Goal: Task Accomplishment & Management: Use online tool/utility

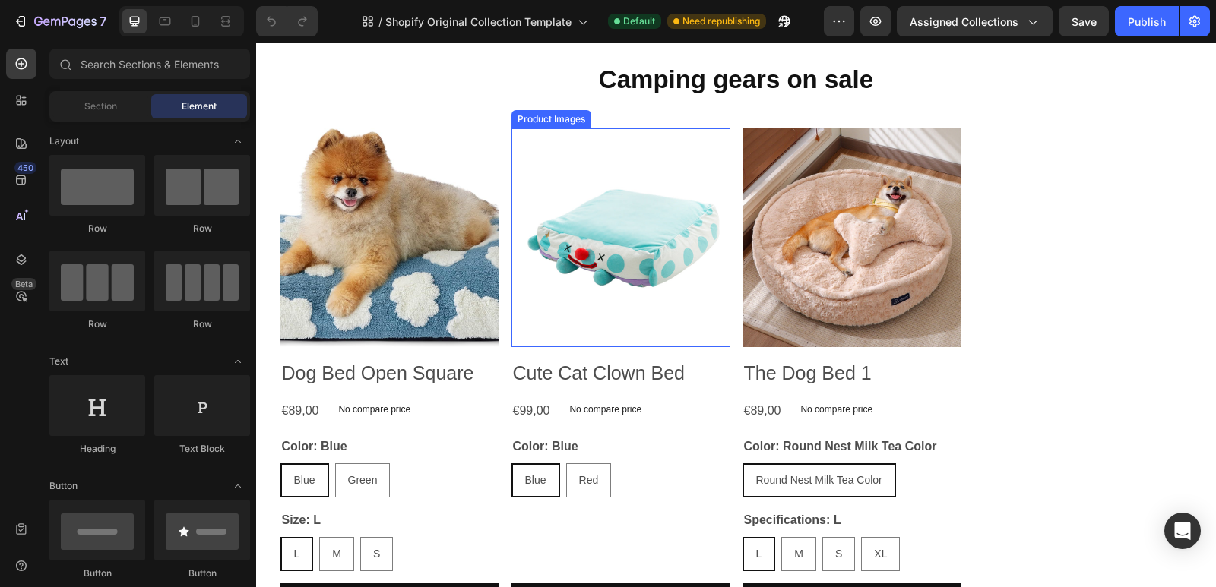
scroll to position [456, 0]
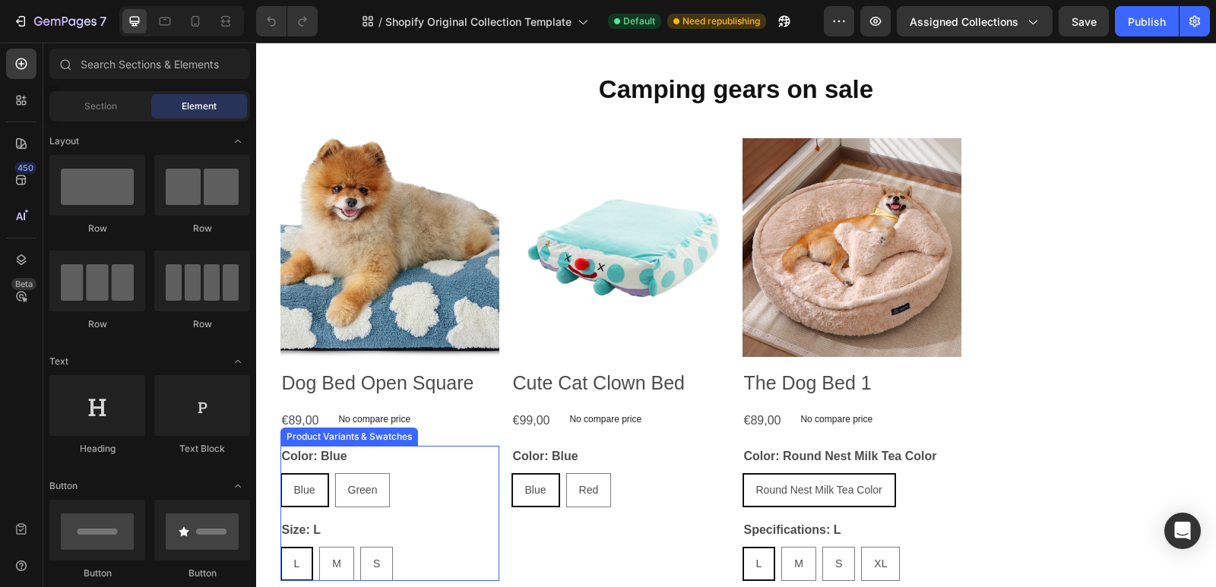
click at [450, 489] on div "Blue Blue Blue Green Green Green" at bounding box center [389, 490] width 219 height 34
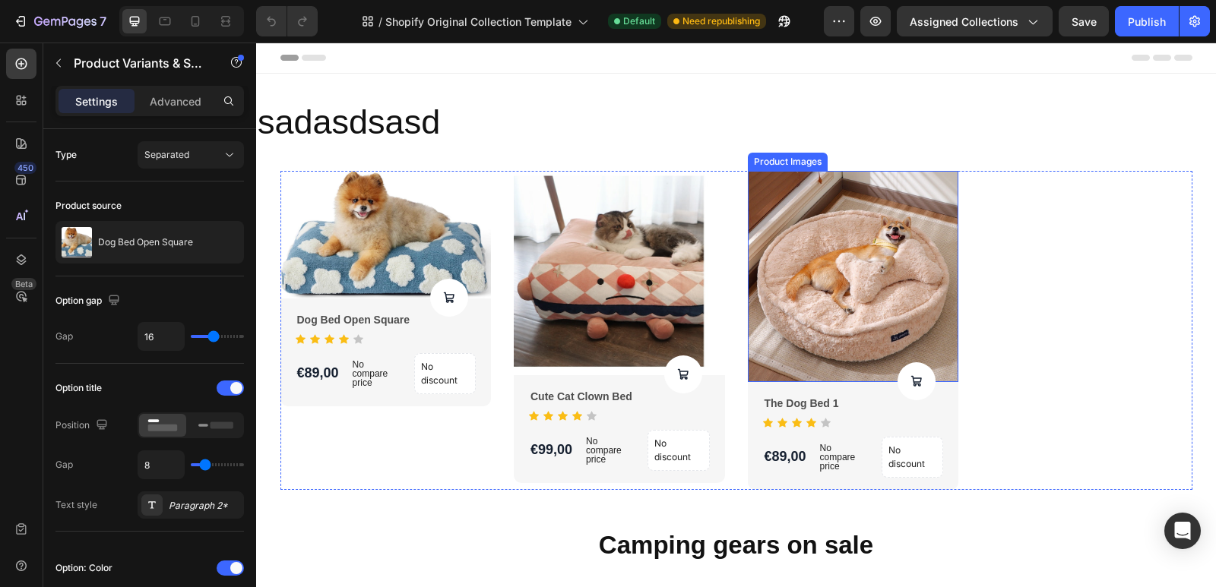
scroll to position [228, 0]
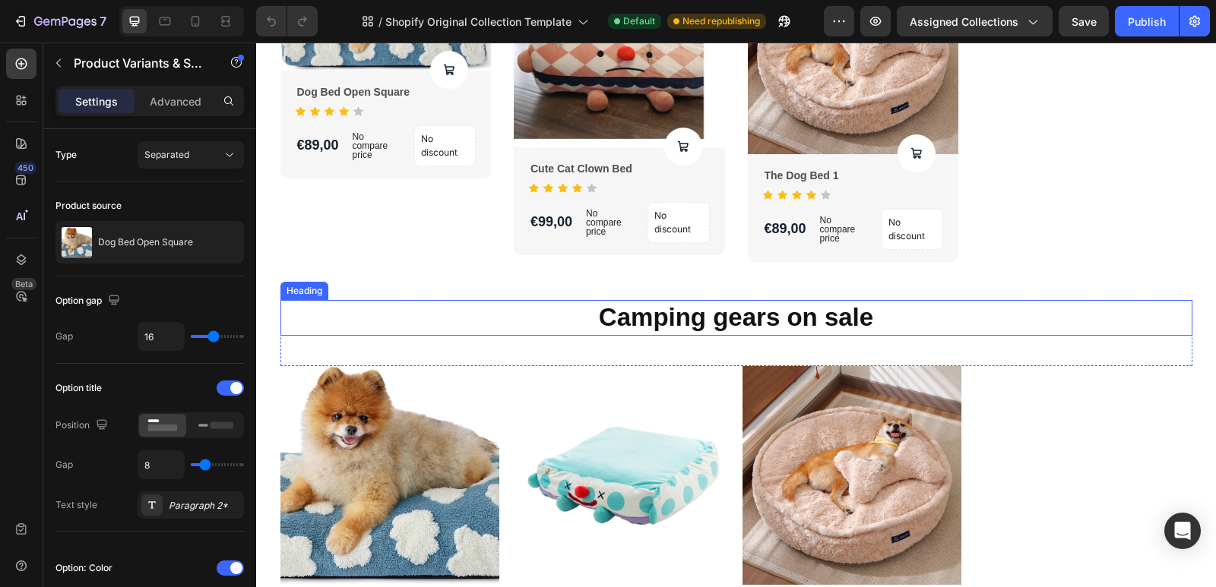
click at [875, 328] on p "Camping gears on sale" at bounding box center [736, 318] width 909 height 33
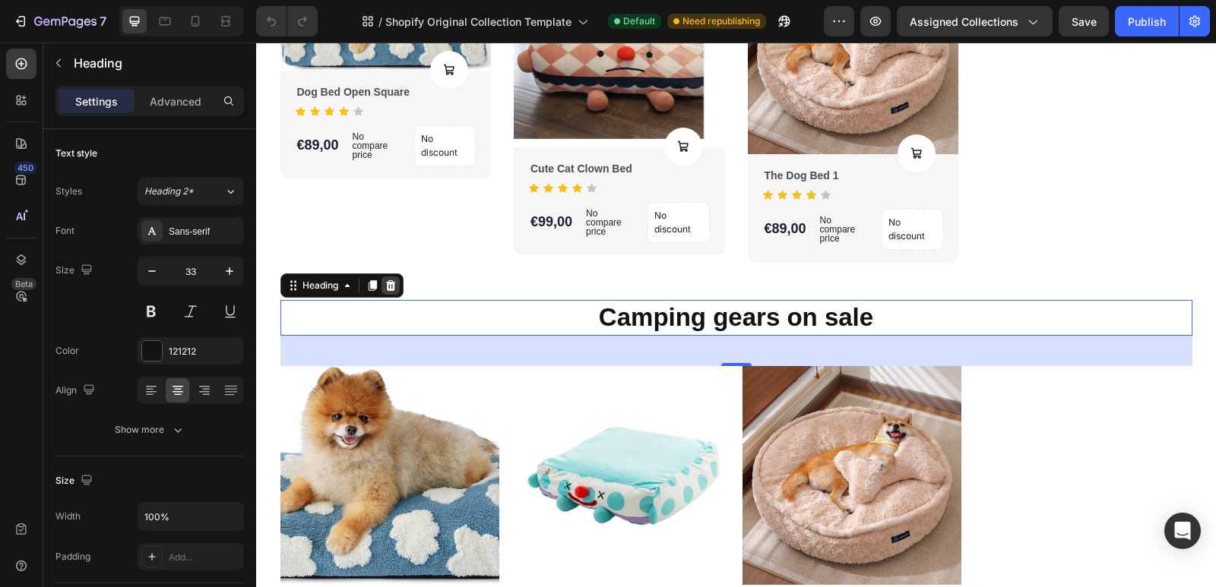
click at [389, 283] on icon at bounding box center [391, 286] width 12 height 12
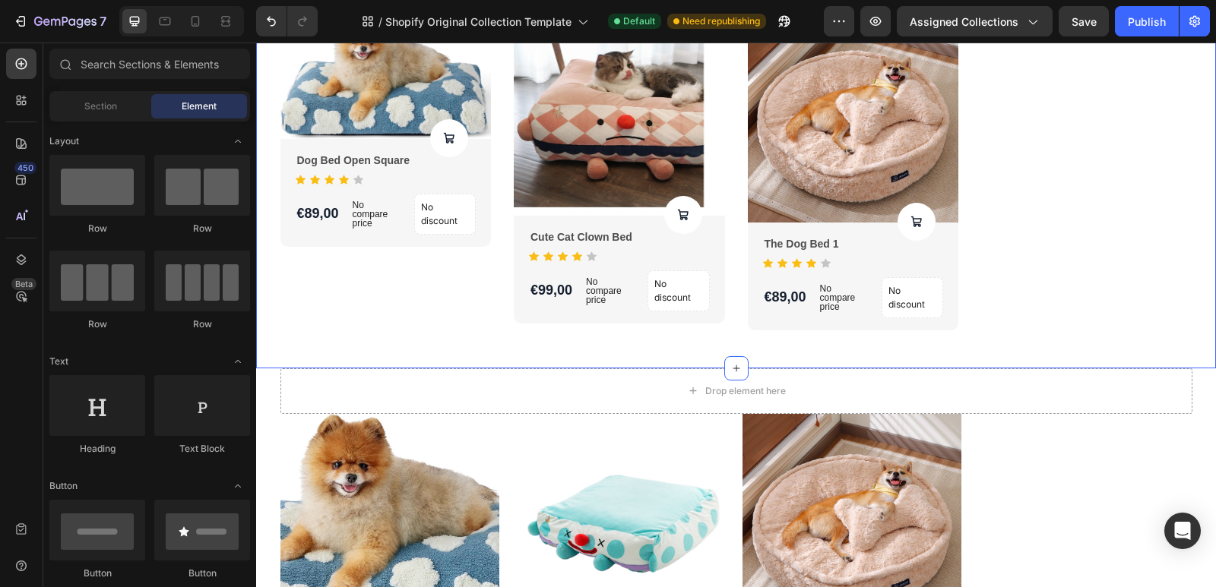
scroll to position [76, 0]
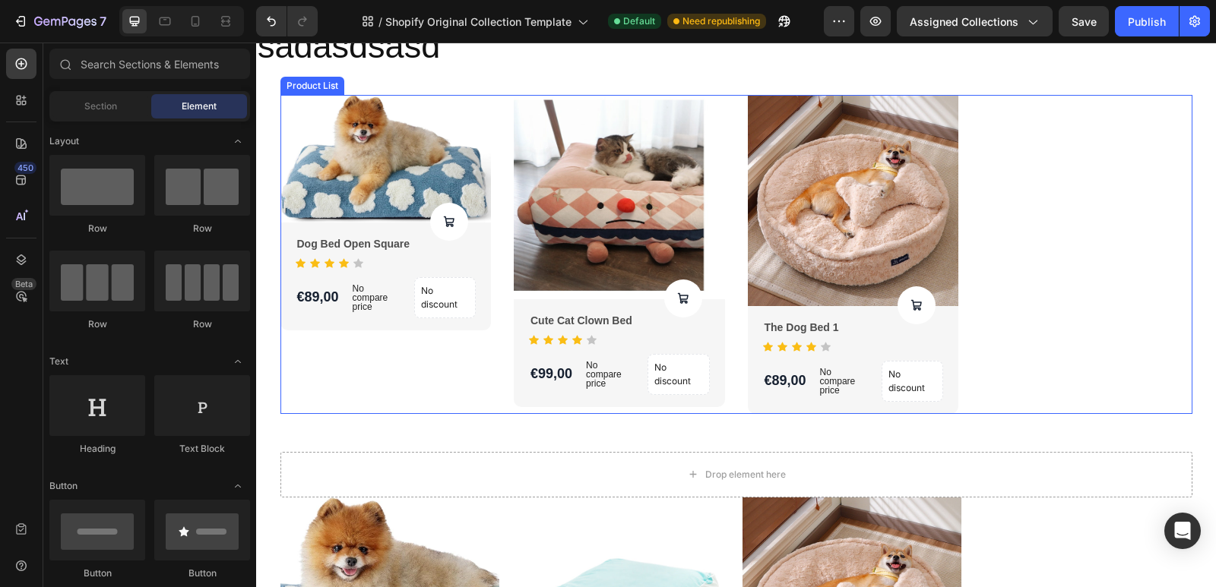
click at [1078, 248] on div "Product Images Product Cart Button Dog Bed Open Square Product Title Icon Icon …" at bounding box center [736, 254] width 912 height 319
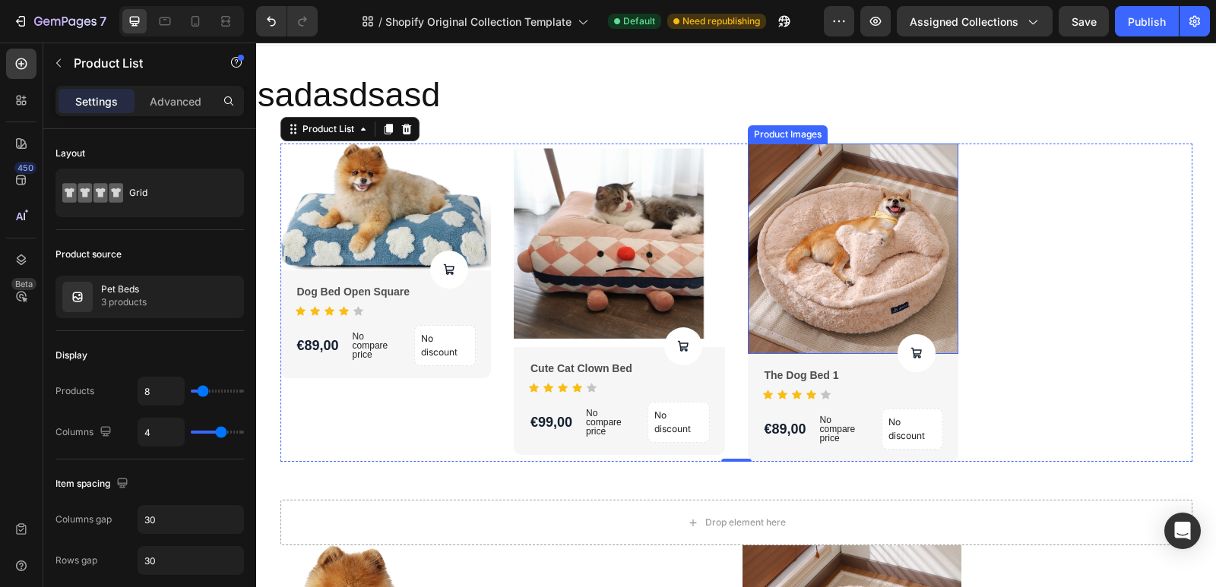
scroll to position [0, 0]
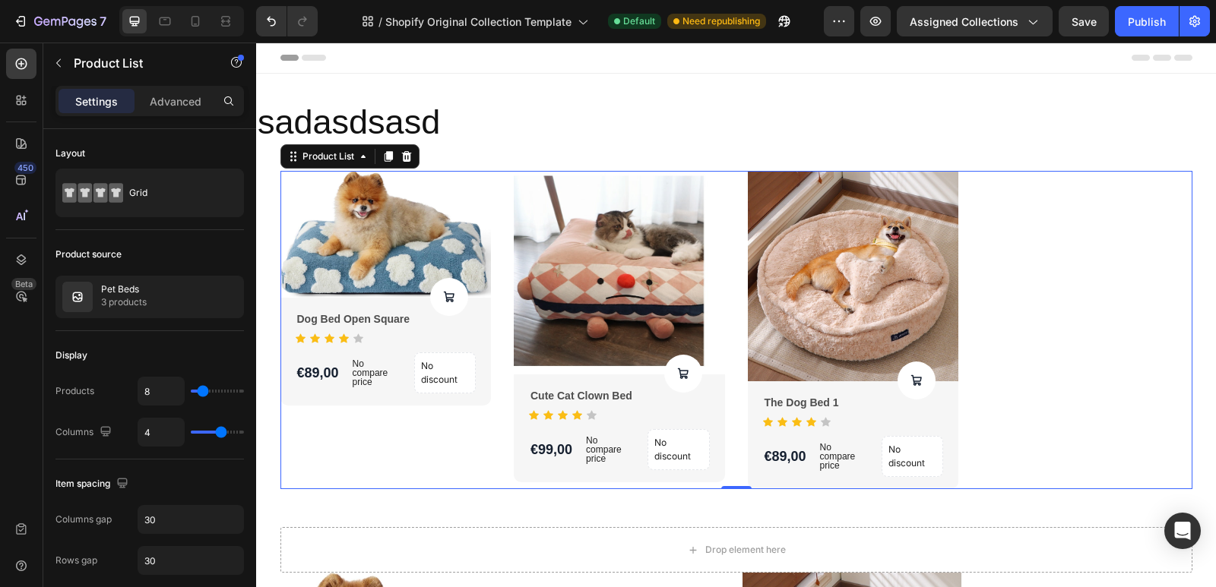
click at [400, 151] on icon at bounding box center [406, 156] width 12 height 12
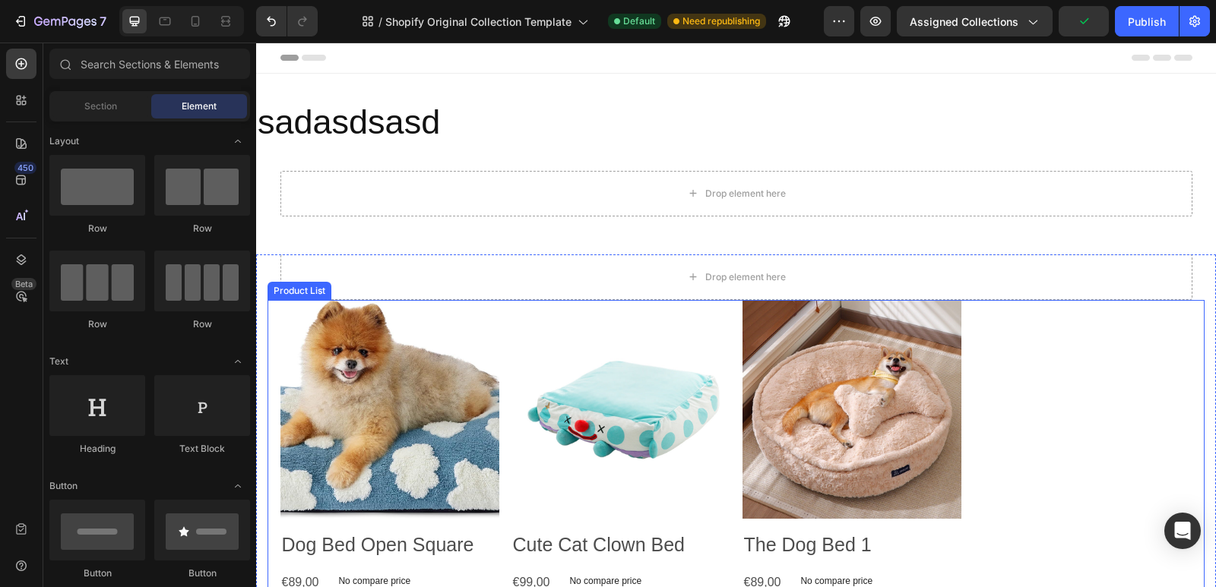
click at [1092, 324] on div "Product Images Dog Bed Open Square Product Title €89,00 Product Price Product P…" at bounding box center [736, 554] width 912 height 508
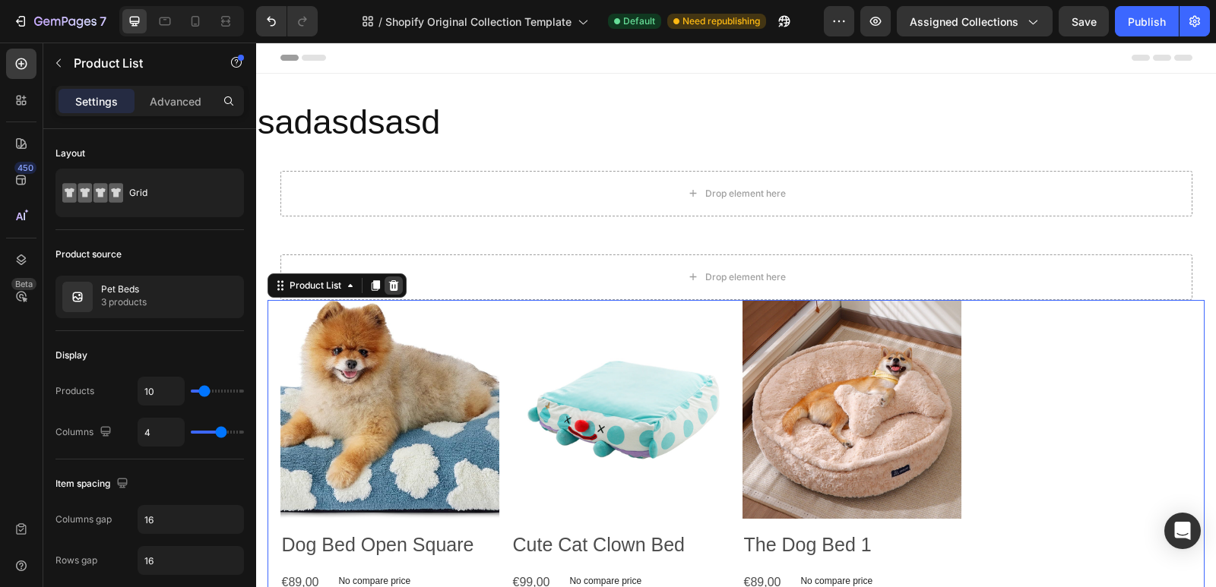
click at [397, 291] on icon at bounding box center [394, 285] width 10 height 11
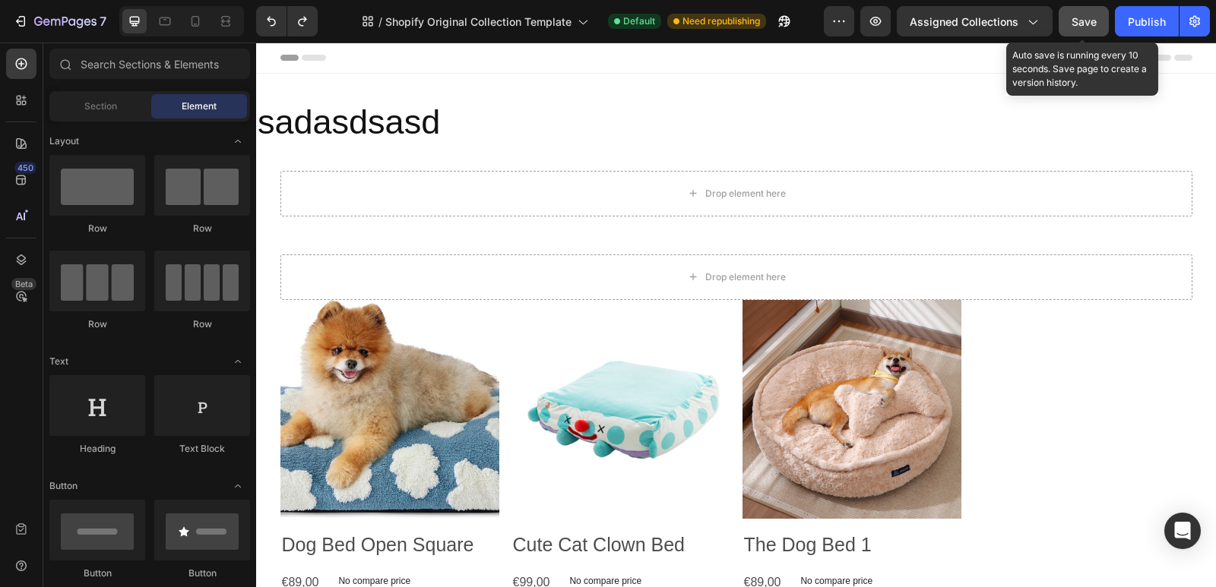
click at [1081, 30] on button "Save" at bounding box center [1084, 21] width 50 height 30
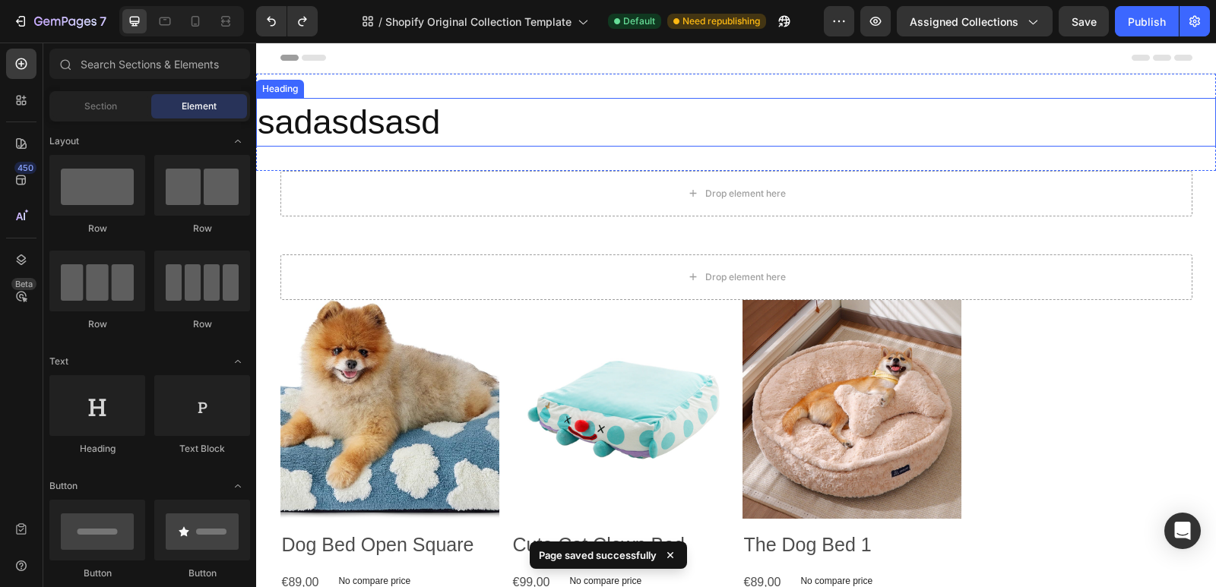
click at [499, 122] on h2 "sadasdsasd" at bounding box center [736, 122] width 960 height 49
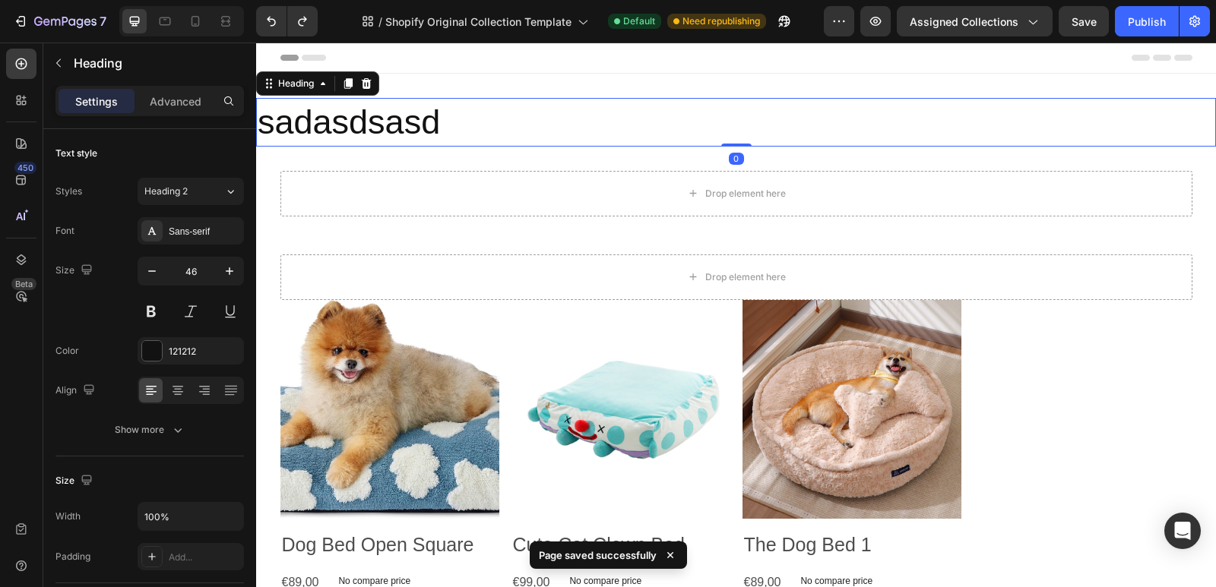
click at [482, 124] on h2 "sadasdsasd" at bounding box center [736, 122] width 960 height 49
click at [482, 124] on p "sadasdsasd" at bounding box center [736, 123] width 957 height 46
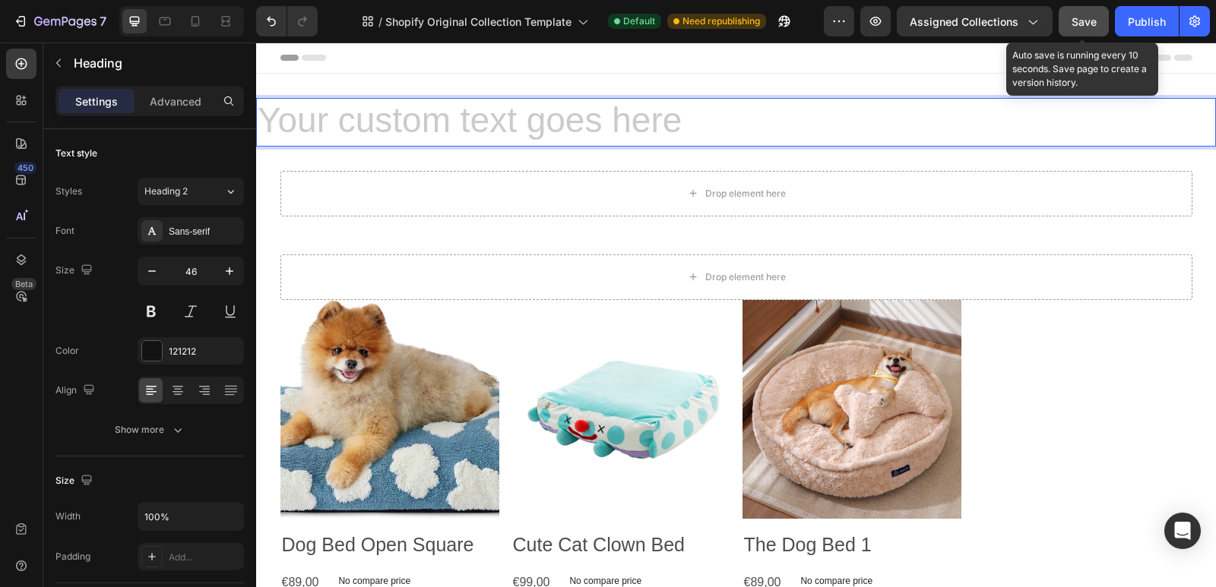
click at [1095, 23] on span "Save" at bounding box center [1083, 21] width 25 height 13
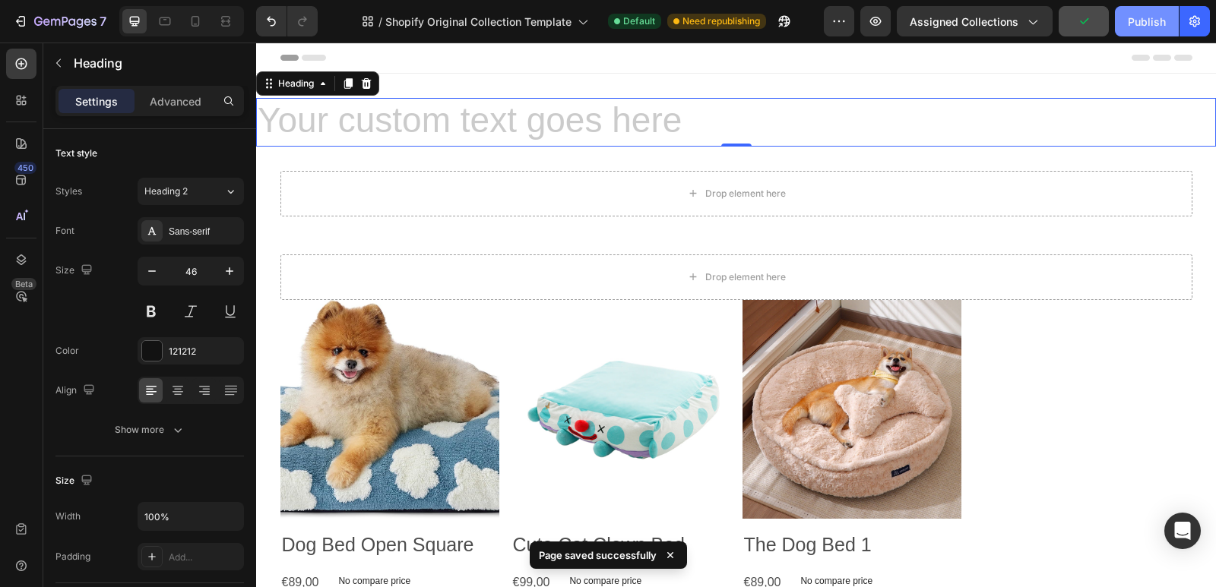
click at [1151, 25] on div "Publish" at bounding box center [1147, 22] width 38 height 16
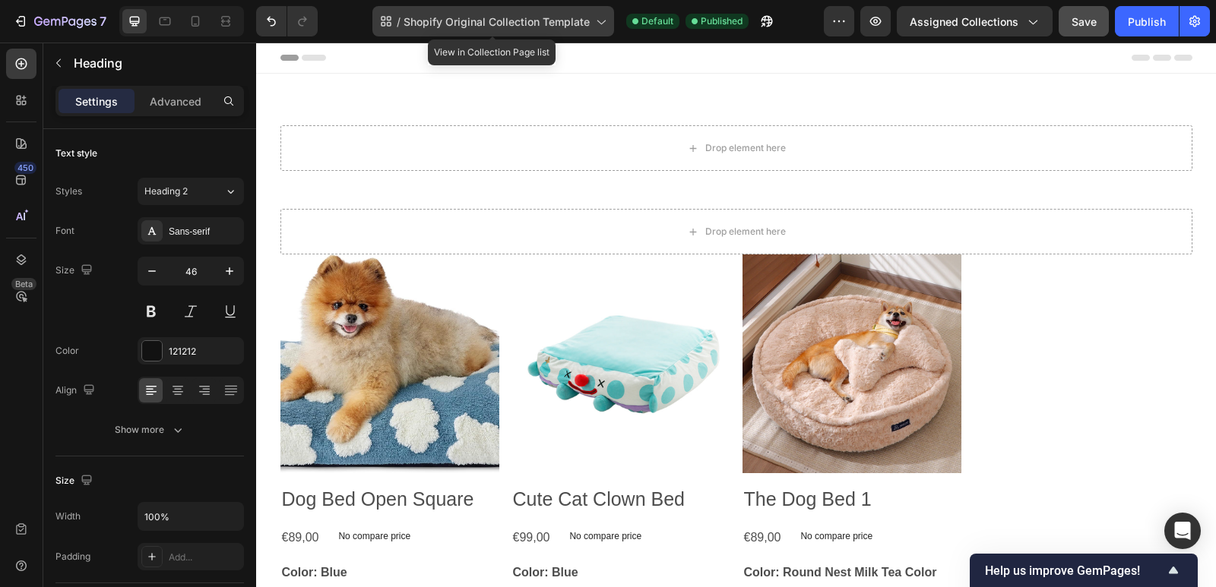
click at [516, 20] on span "Shopify Original Collection Template" at bounding box center [497, 22] width 186 height 16
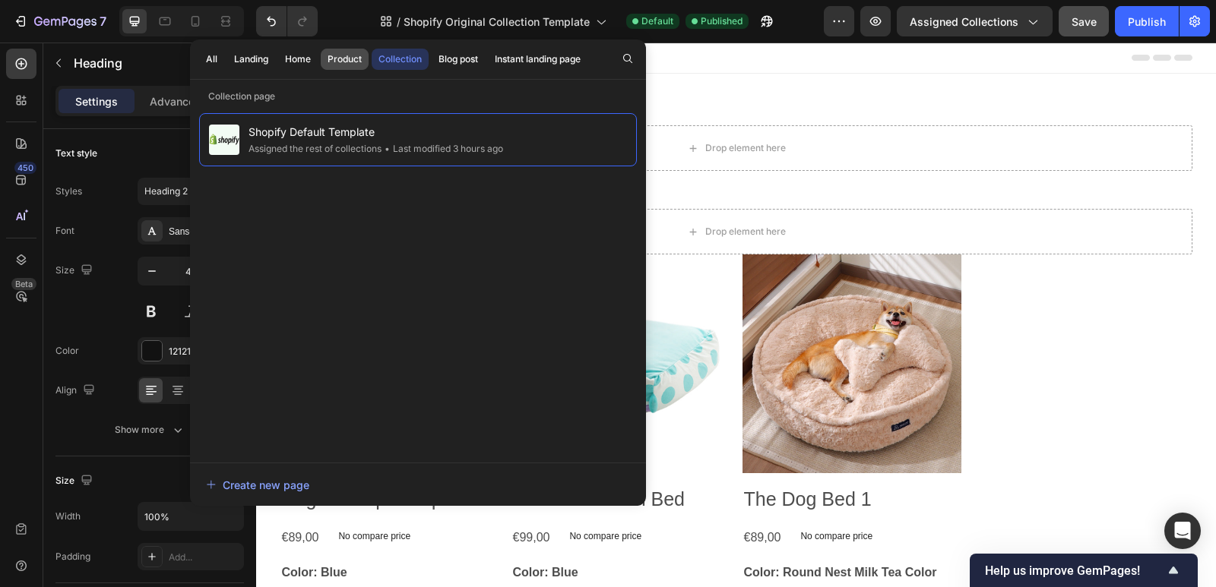
click at [343, 57] on div "Product" at bounding box center [345, 59] width 34 height 14
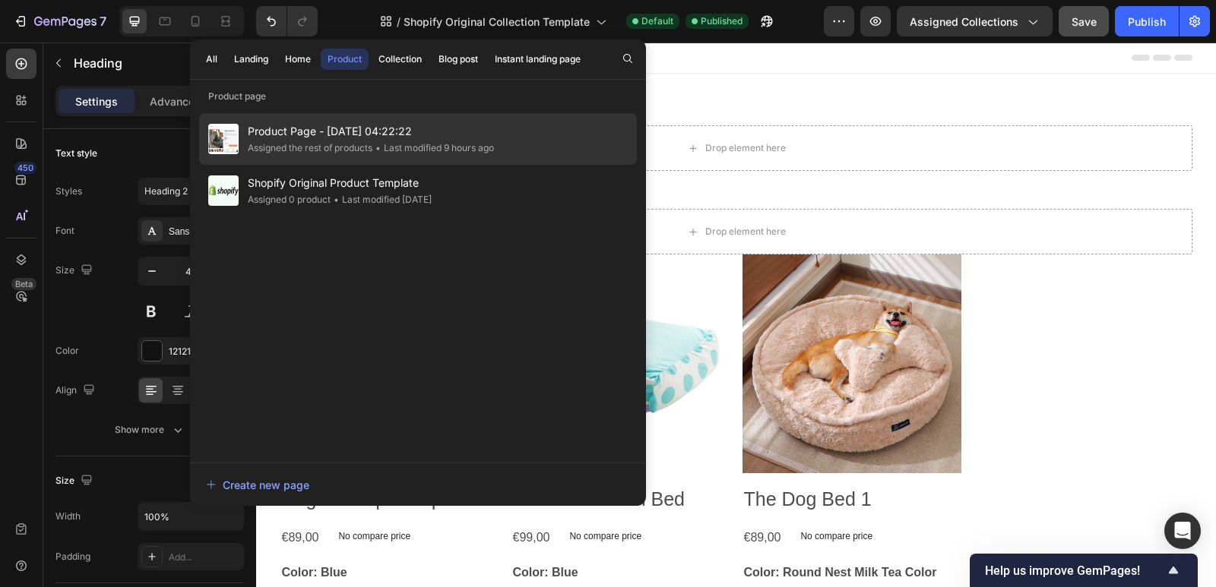
click at [398, 156] on div "Product Page - [DATE] 04:22:22 Assigned the rest of products • Last modified 9 …" at bounding box center [418, 139] width 438 height 52
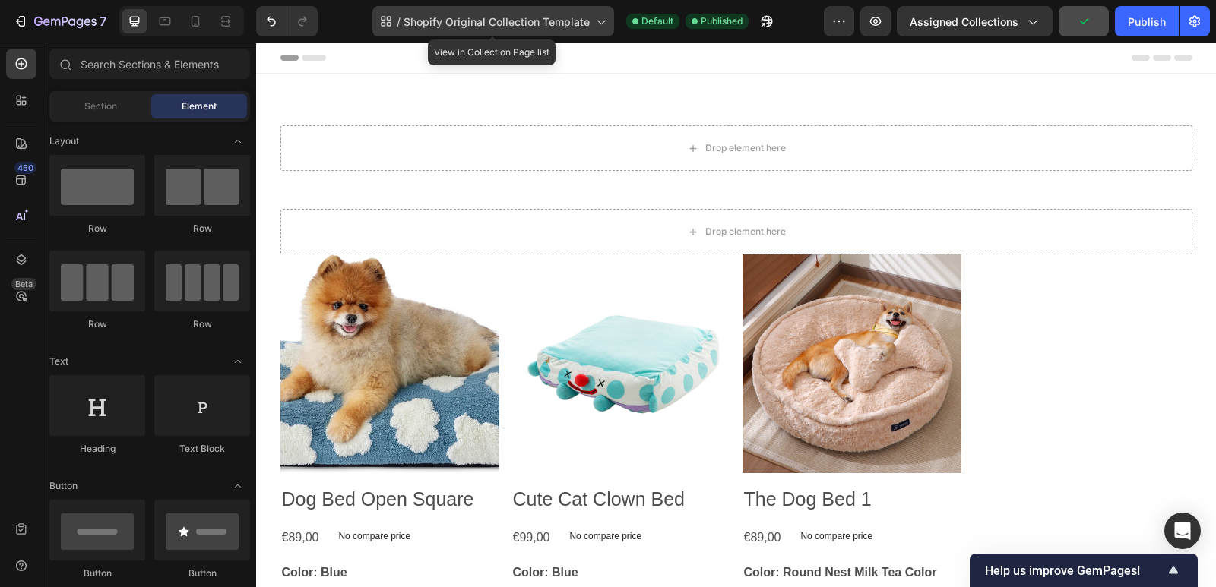
click at [477, 21] on span "Shopify Original Collection Template" at bounding box center [497, 22] width 186 height 16
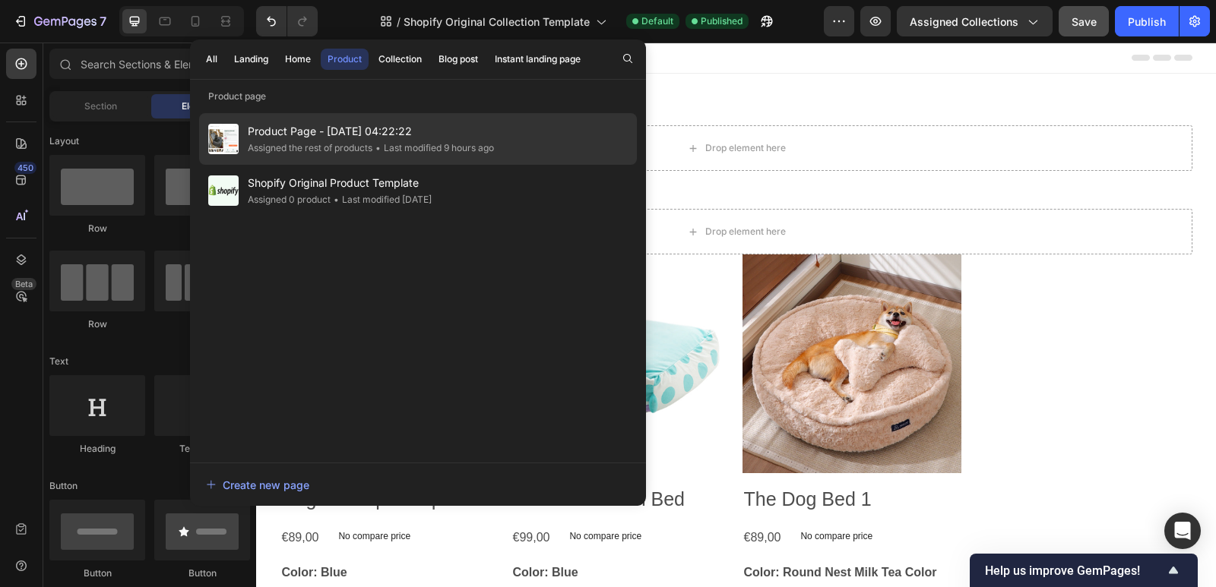
click at [372, 155] on div "Assigned the rest of products" at bounding box center [310, 148] width 125 height 15
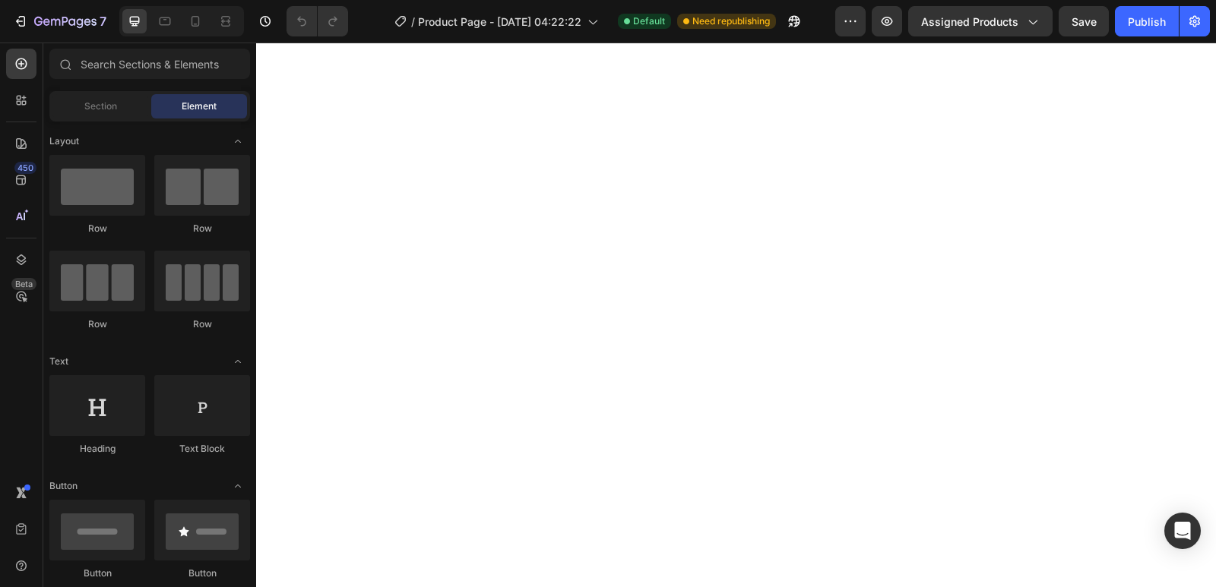
scroll to position [2563, 0]
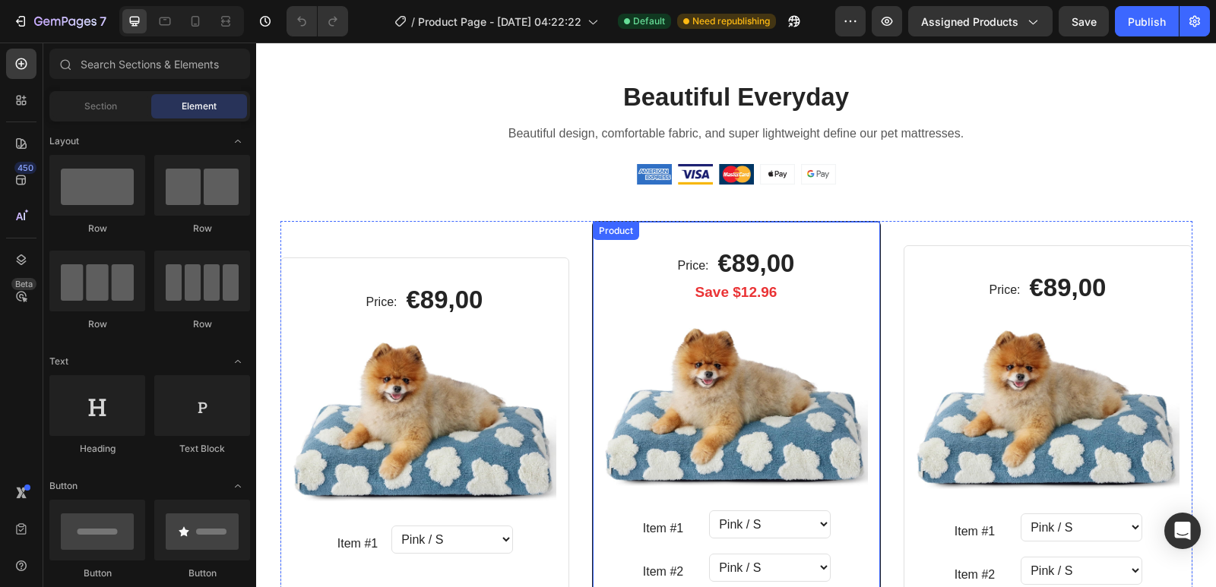
click at [874, 227] on div "Price: Text block €89,00 (P) Price (P) Price Row Save $12.96 Text block 3 Petz …" at bounding box center [736, 527] width 289 height 612
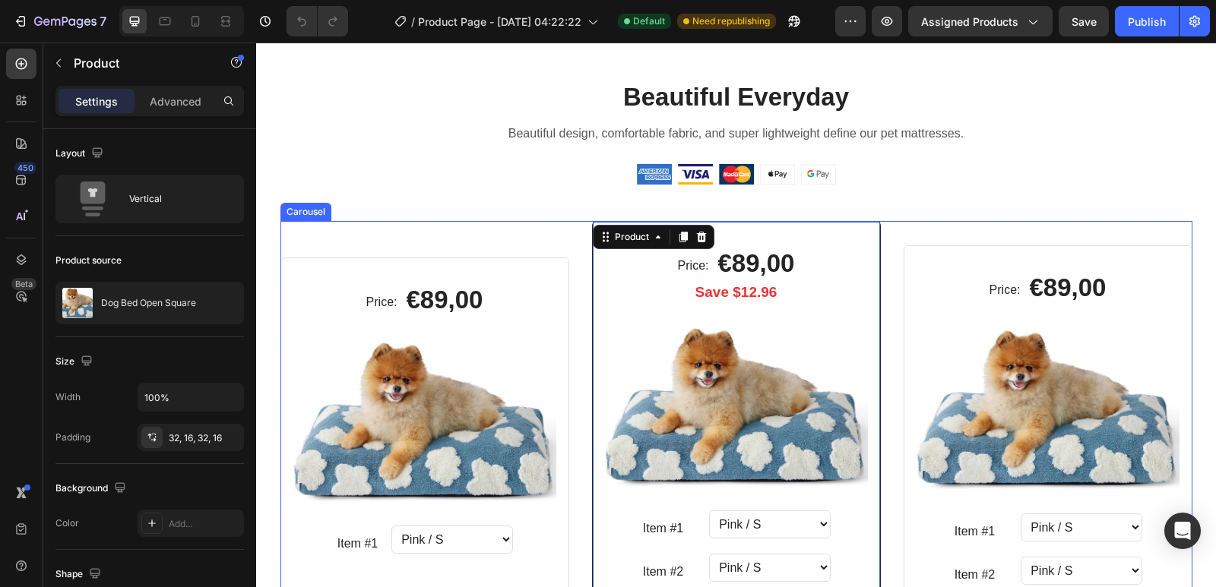
click at [922, 231] on div "Price: Text block €89,00 (P) Price (P) Price Row 2 Petz Hawaiian Cat Collar Hea…" at bounding box center [1048, 527] width 289 height 612
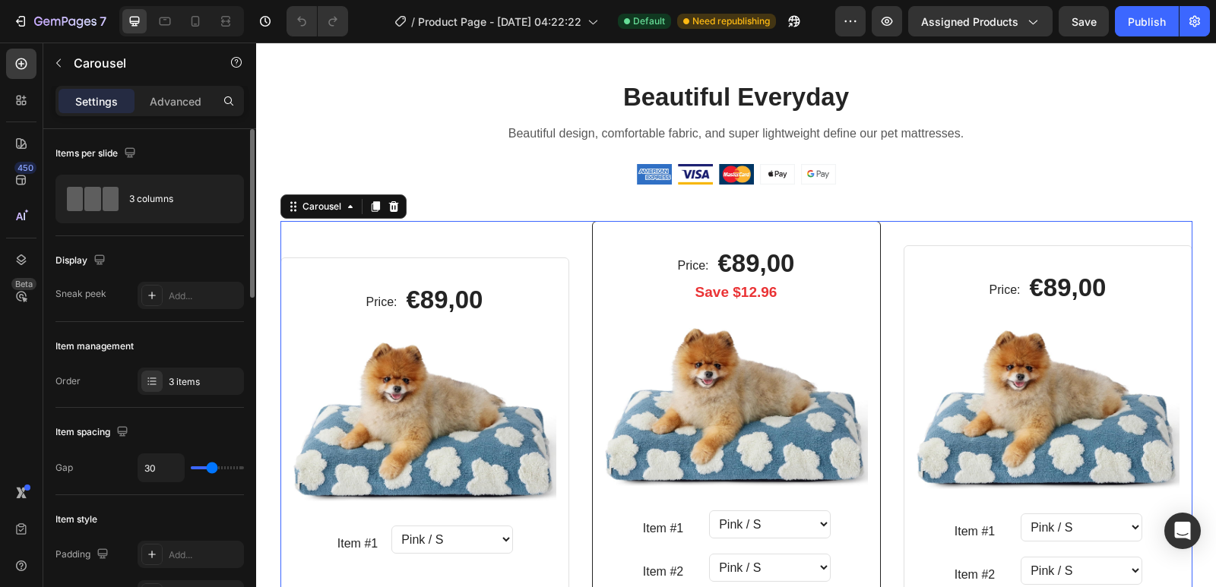
scroll to position [76, 0]
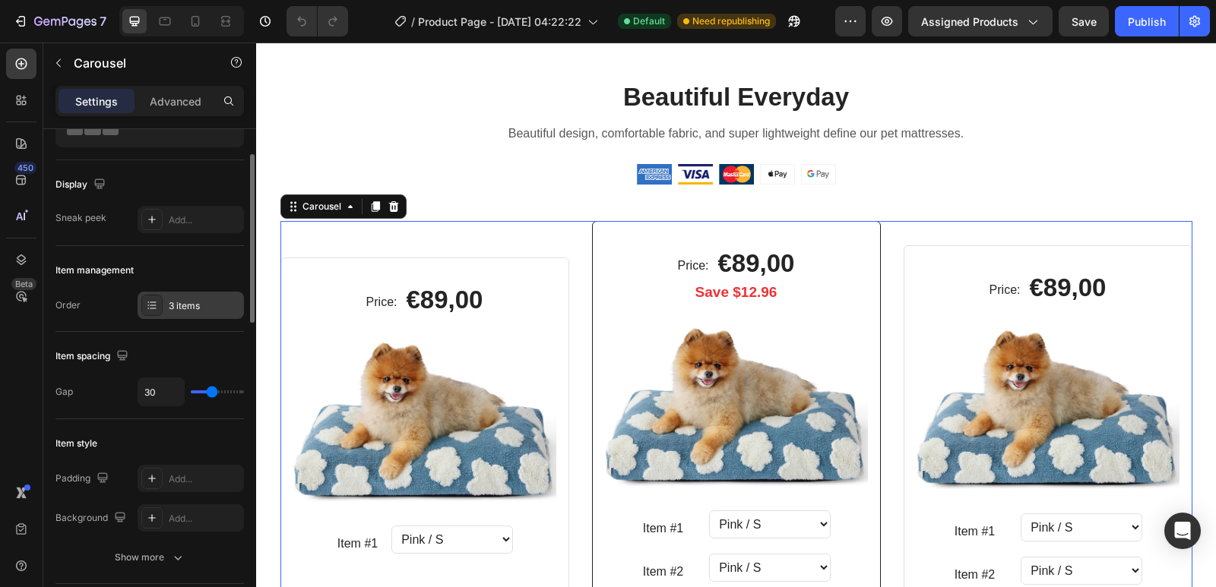
click at [167, 312] on div "3 items" at bounding box center [191, 305] width 106 height 27
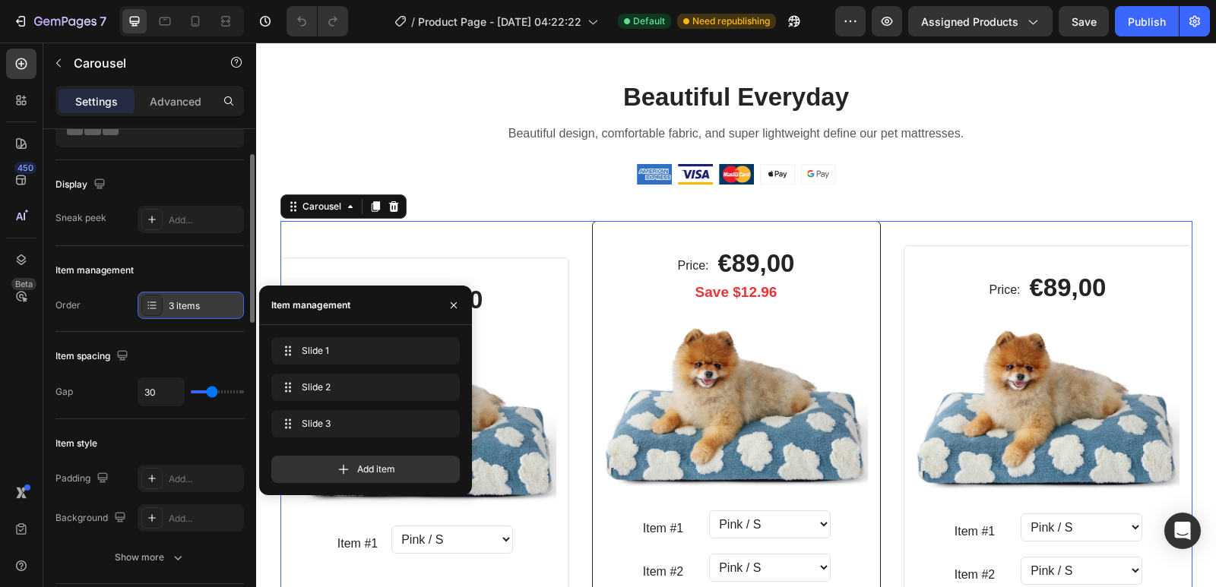
click at [167, 312] on div "3 items" at bounding box center [191, 305] width 106 height 27
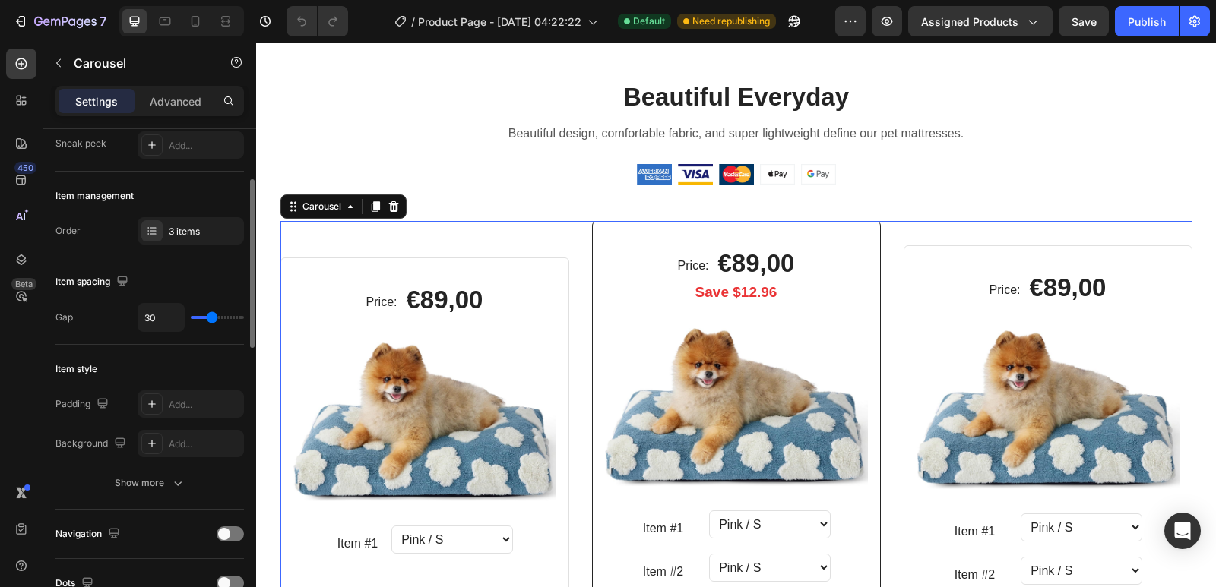
scroll to position [0, 0]
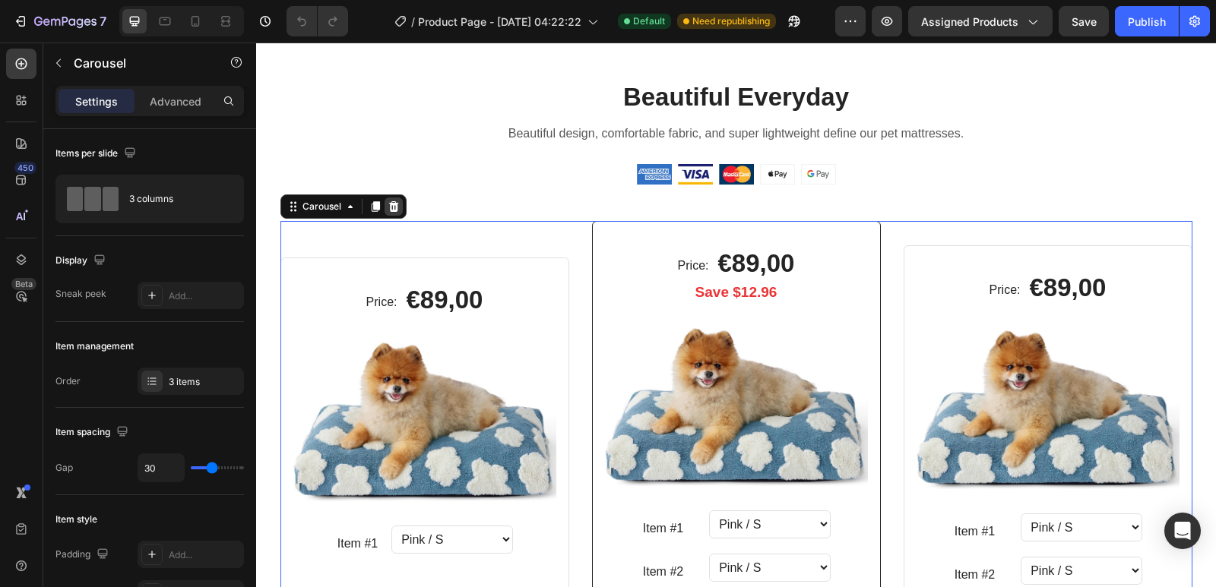
click at [393, 207] on icon at bounding box center [394, 207] width 12 height 12
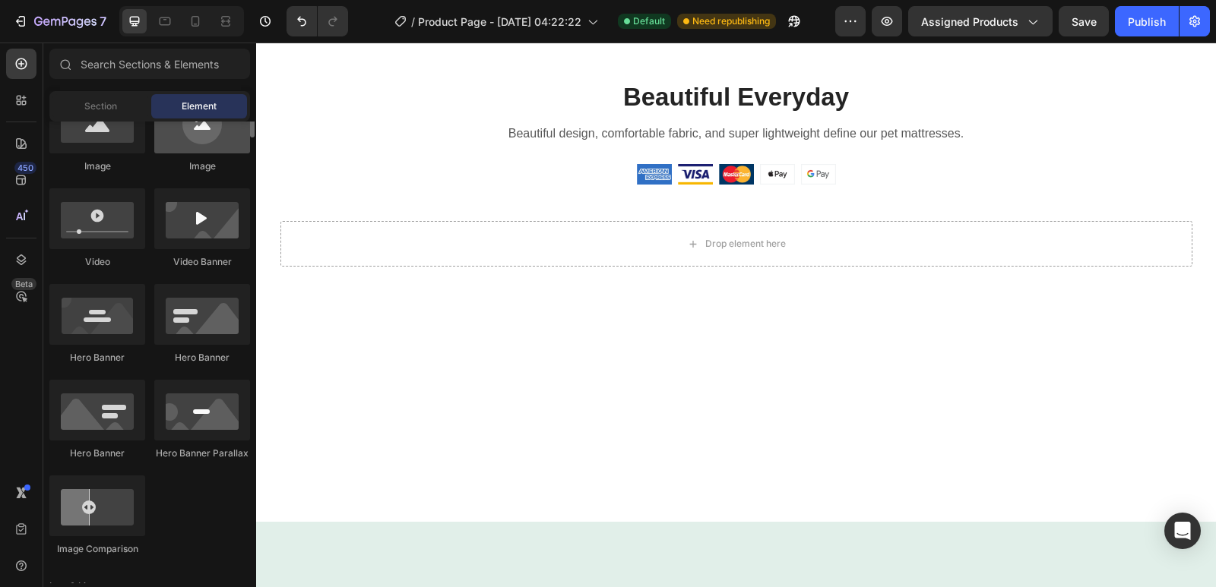
scroll to position [76, 0]
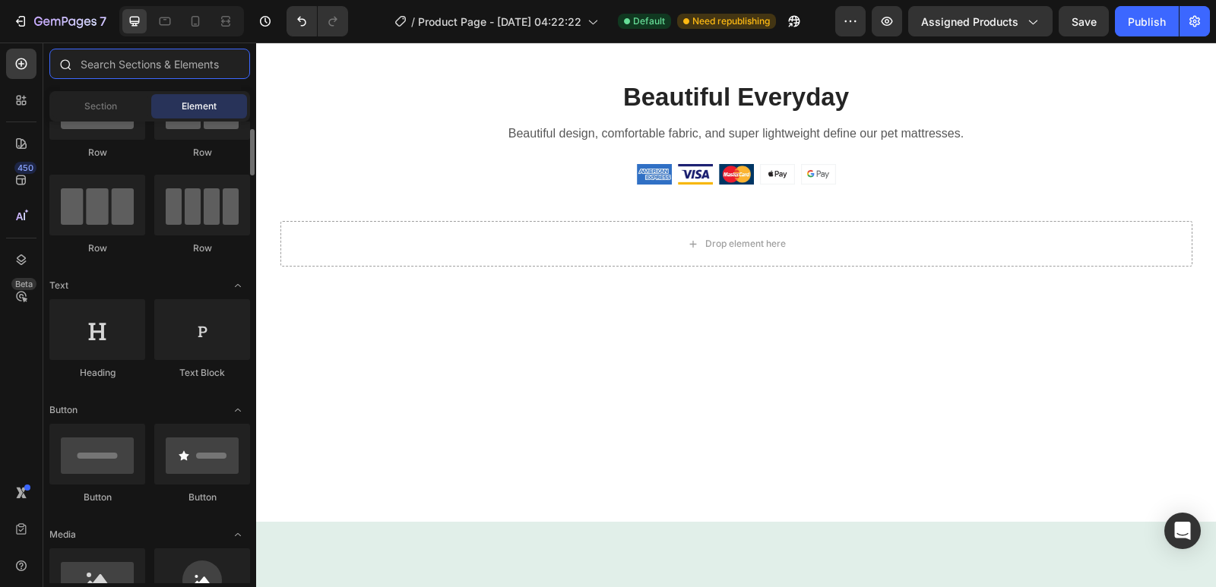
click at [132, 68] on input "text" at bounding box center [149, 64] width 201 height 30
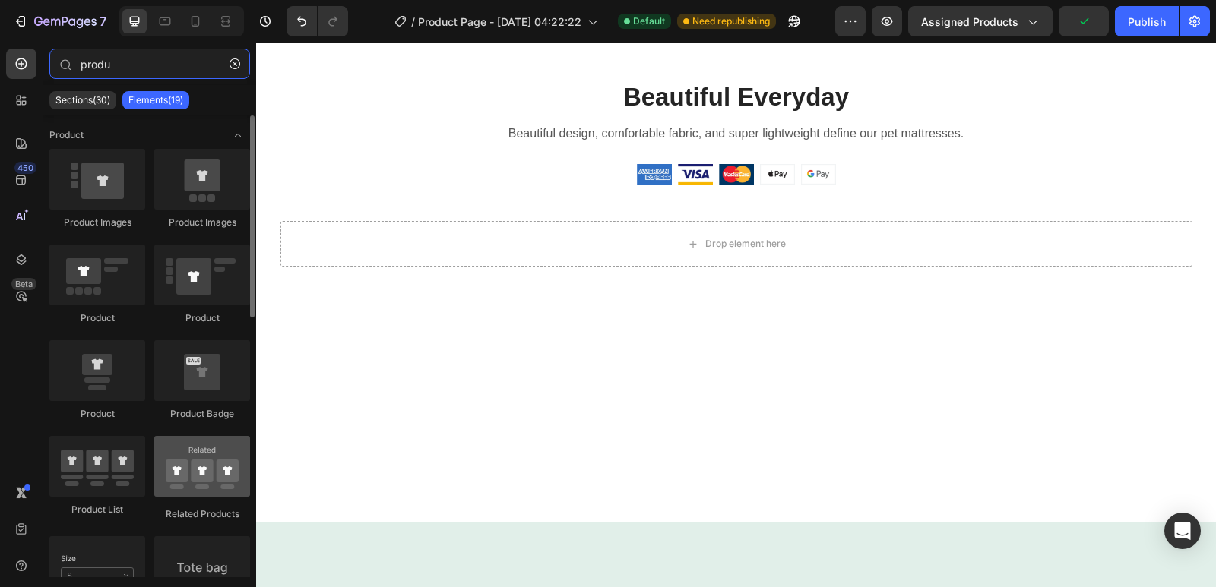
type input "produ"
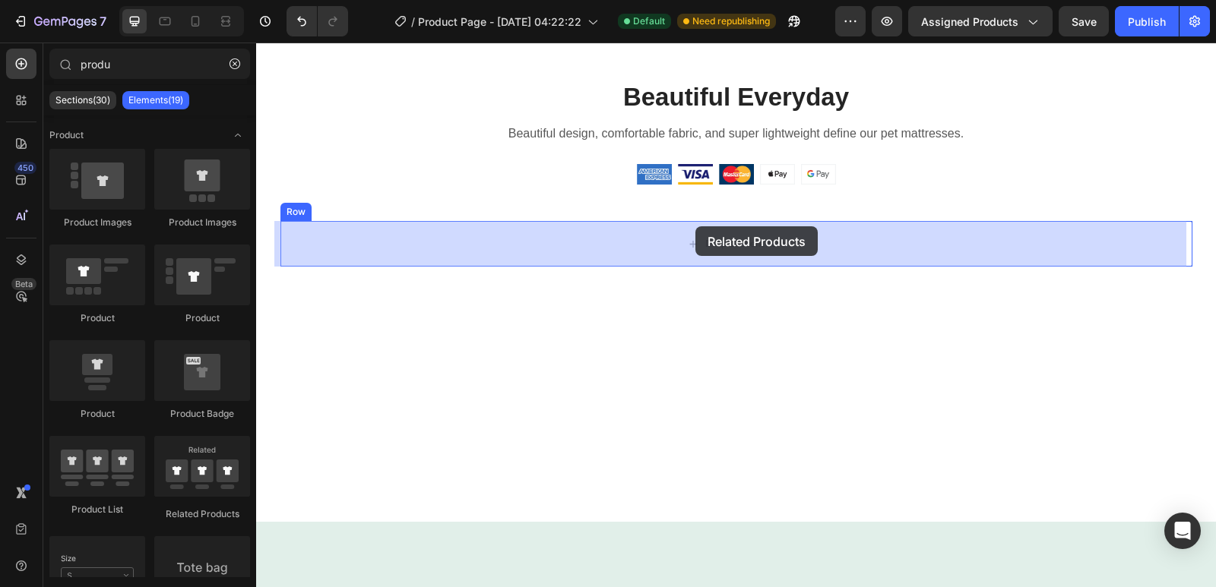
drag, startPoint x: 438, startPoint y: 537, endPoint x: 695, endPoint y: 231, distance: 399.2
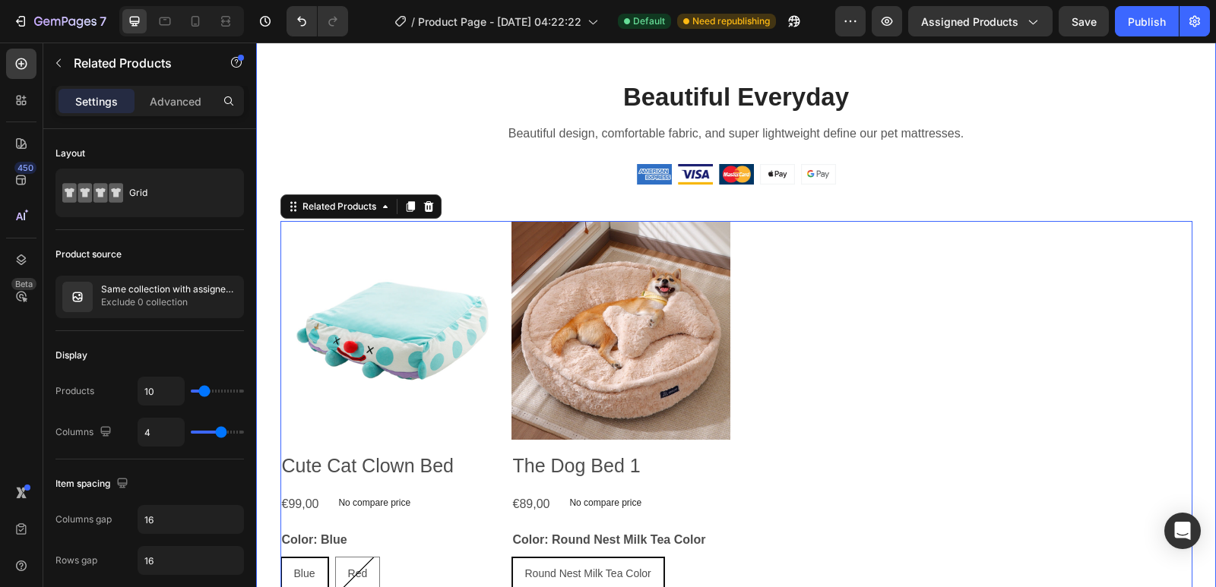
scroll to position [2715, 0]
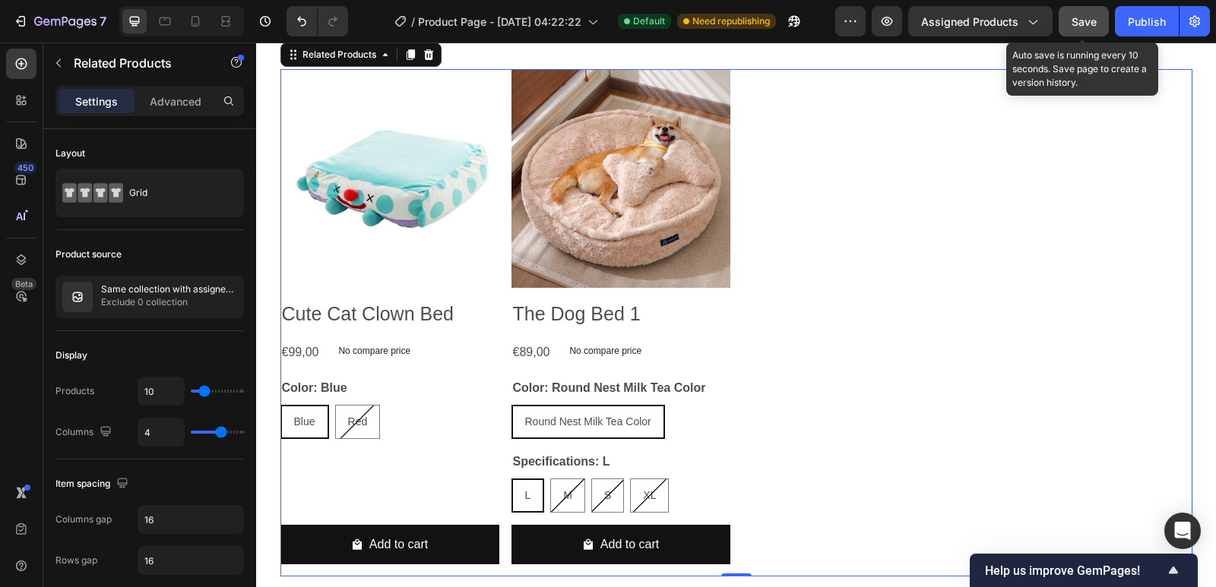
click at [1075, 14] on button "Save" at bounding box center [1084, 21] width 50 height 30
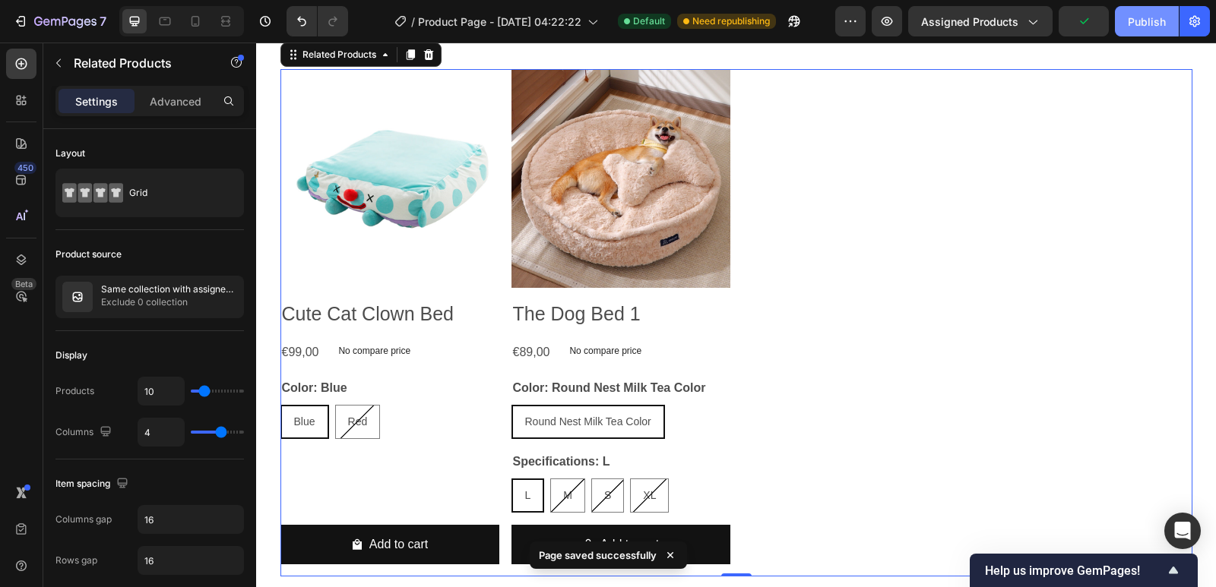
click at [1133, 23] on div "Publish" at bounding box center [1147, 22] width 38 height 16
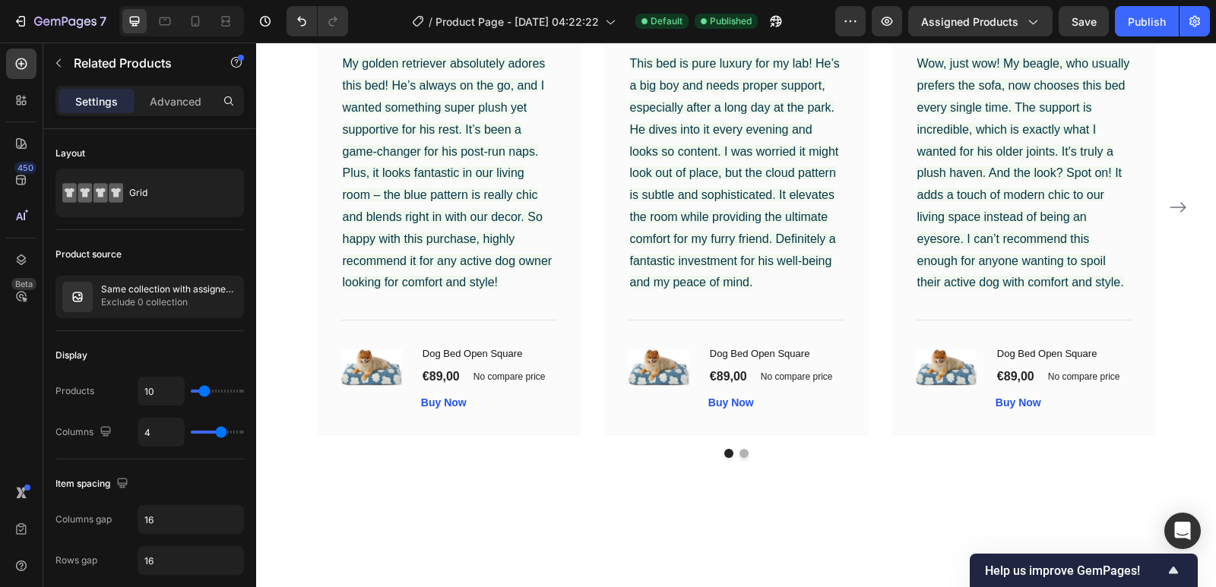
scroll to position [1748, 0]
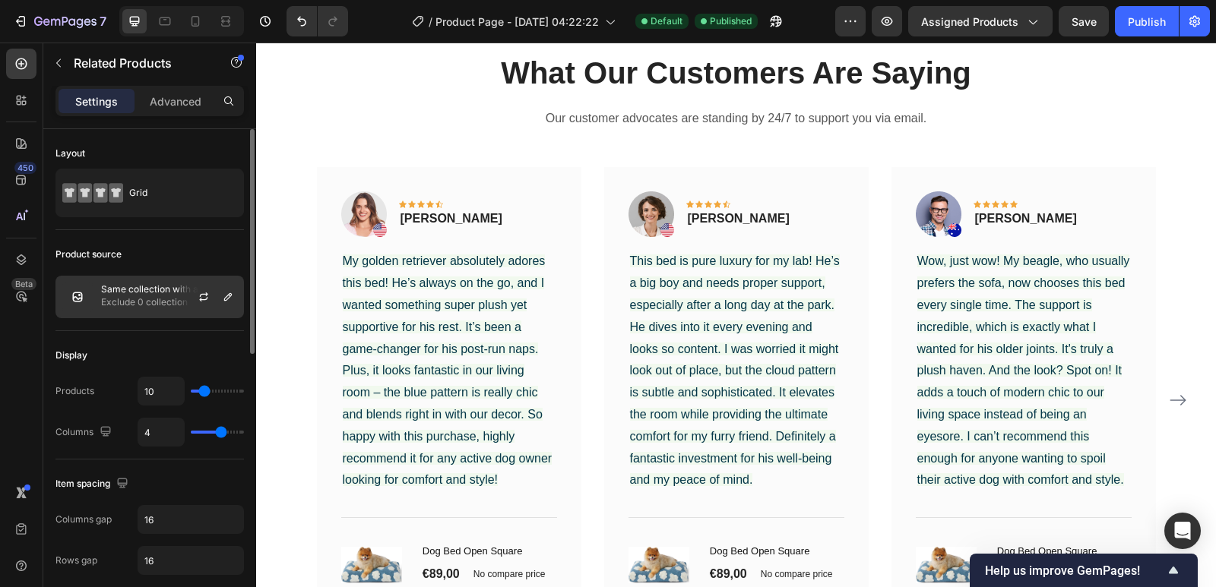
click at [141, 296] on p "Exclude 0 collection" at bounding box center [169, 302] width 136 height 15
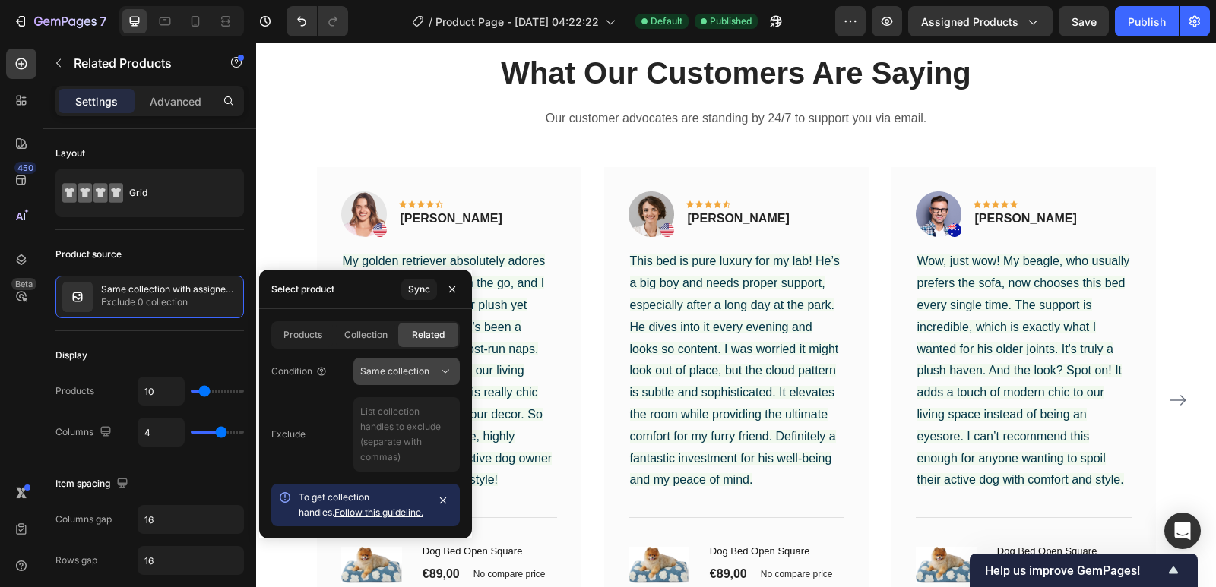
click at [394, 373] on span "Same collection" at bounding box center [394, 371] width 69 height 11
click at [394, 374] on span "Same collection" at bounding box center [394, 371] width 69 height 11
click at [354, 331] on span "Collection" at bounding box center [365, 335] width 43 height 14
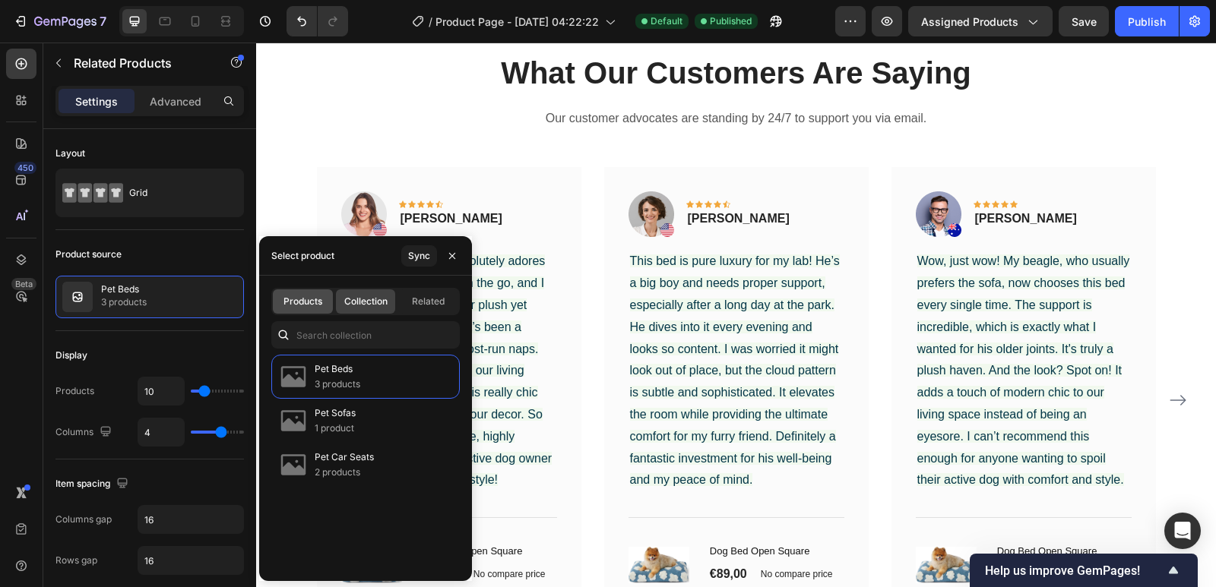
click at [296, 305] on span "Products" at bounding box center [302, 302] width 39 height 14
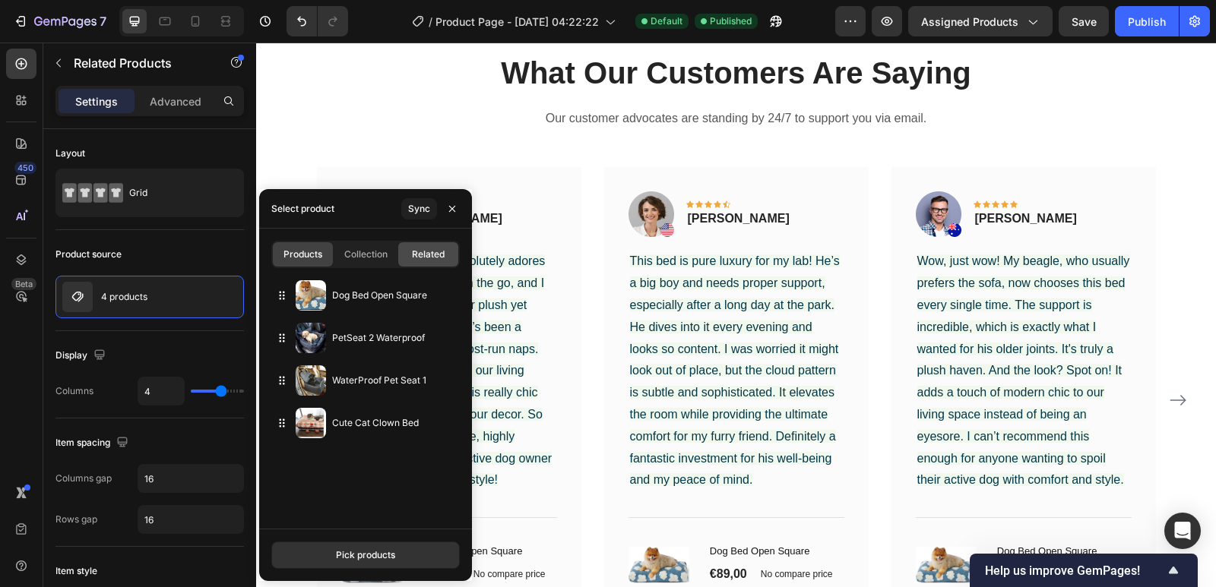
drag, startPoint x: 429, startPoint y: 257, endPoint x: 171, endPoint y: 215, distance: 261.0
click at [429, 257] on span "Related" at bounding box center [428, 255] width 33 height 14
type input "10"
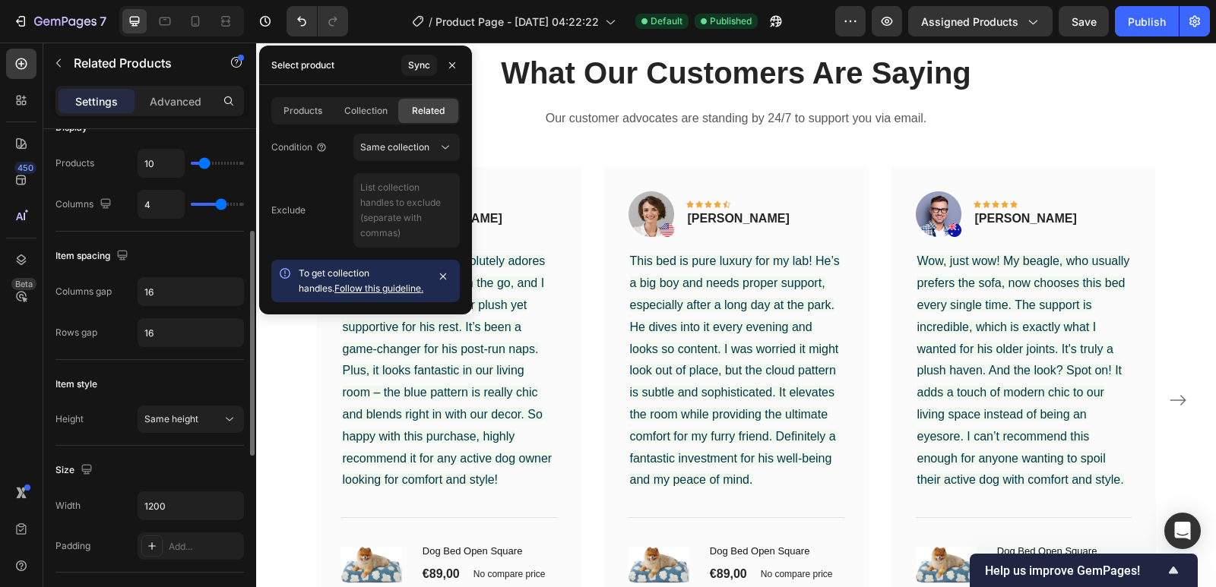
scroll to position [456, 0]
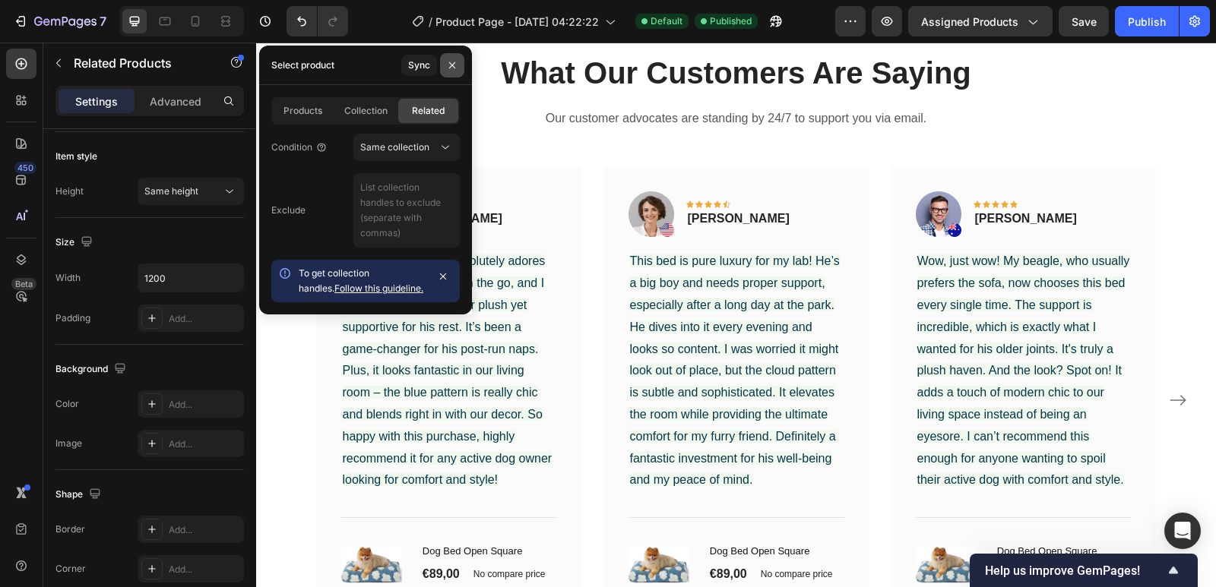
drag, startPoint x: 448, startPoint y: 64, endPoint x: 193, endPoint y: 39, distance: 255.8
click at [448, 64] on icon "button" at bounding box center [452, 65] width 12 height 12
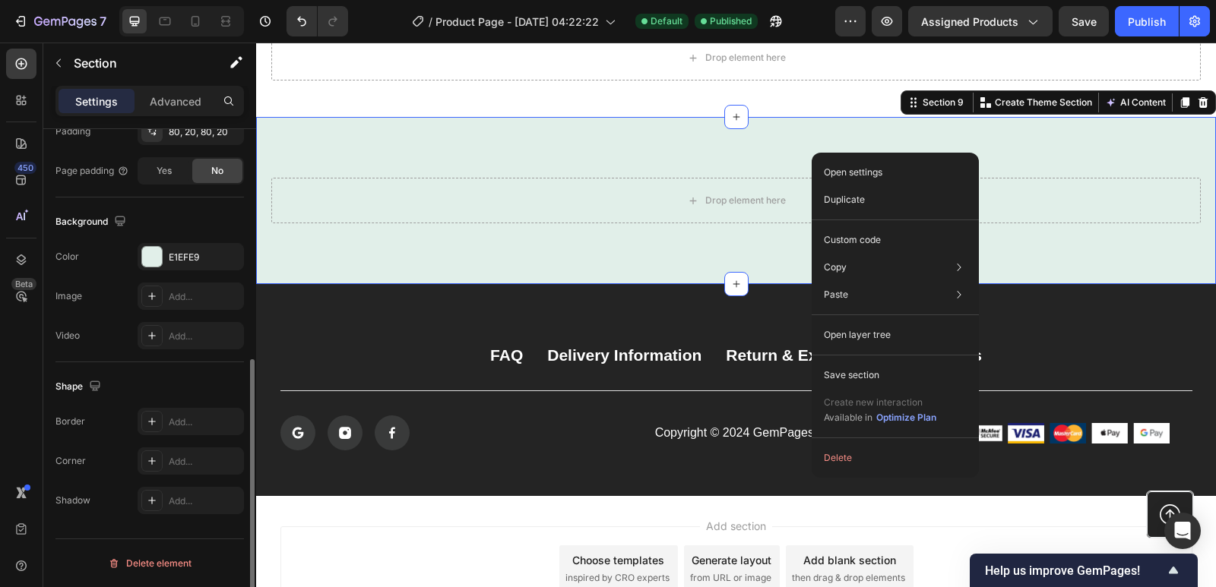
scroll to position [0, 0]
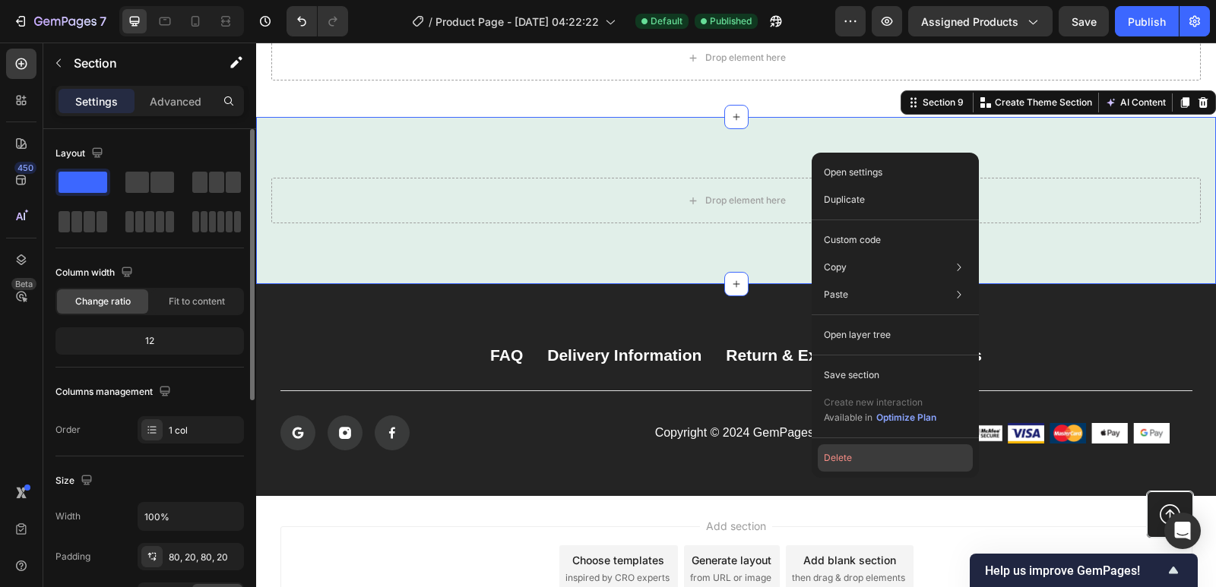
click at [869, 458] on button "Delete" at bounding box center [895, 458] width 155 height 27
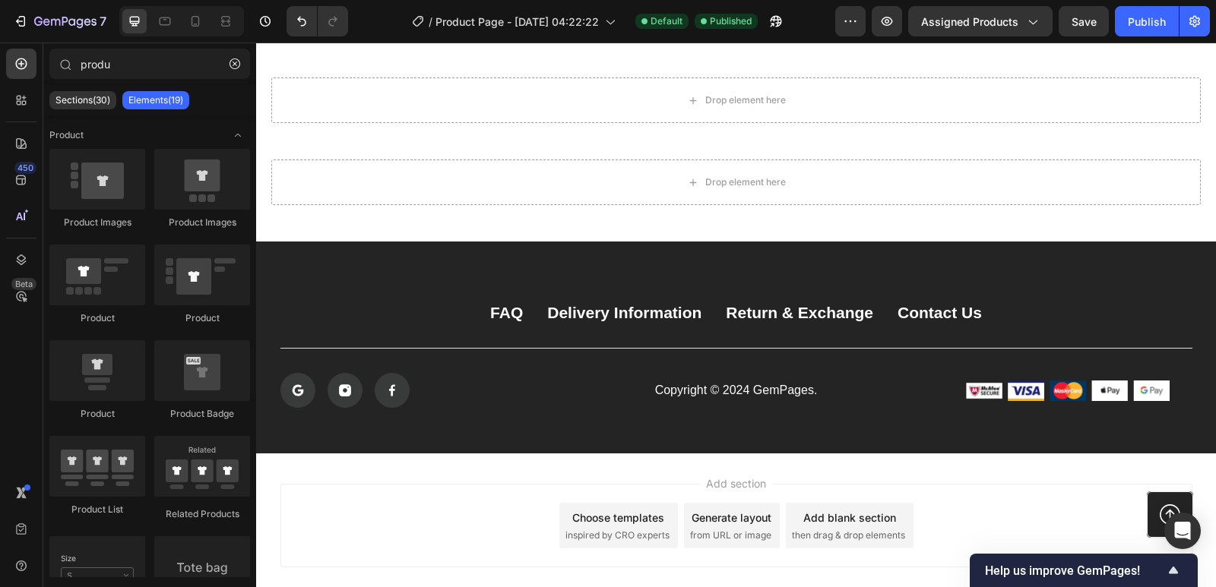
scroll to position [3087, 0]
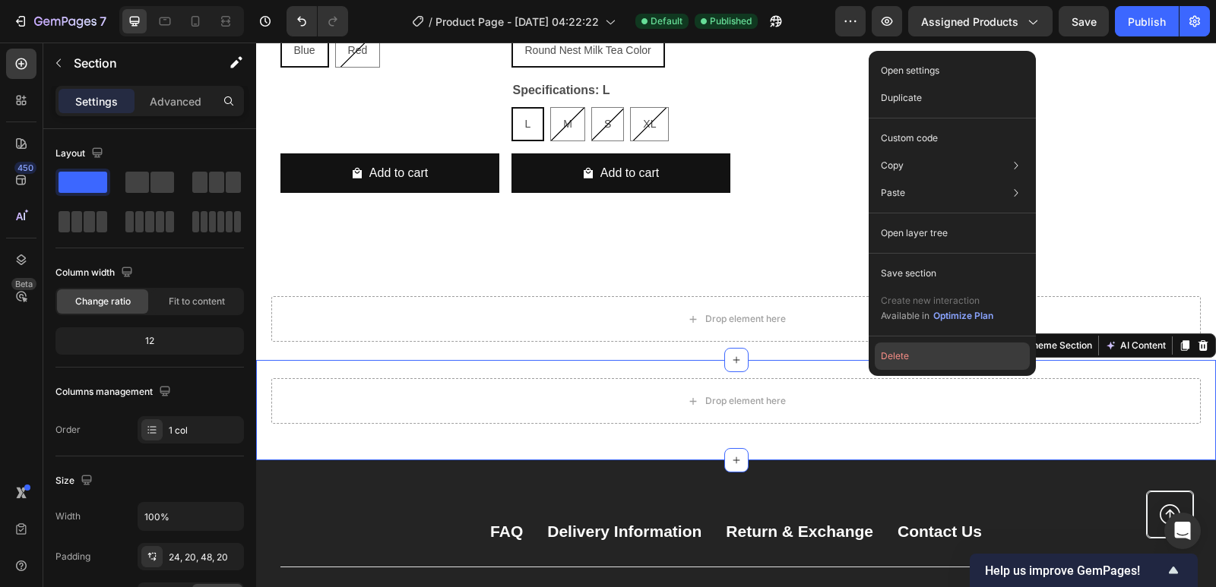
drag, startPoint x: 916, startPoint y: 350, endPoint x: 628, endPoint y: 295, distance: 293.2
click at [916, 350] on button "Delete" at bounding box center [952, 356] width 155 height 27
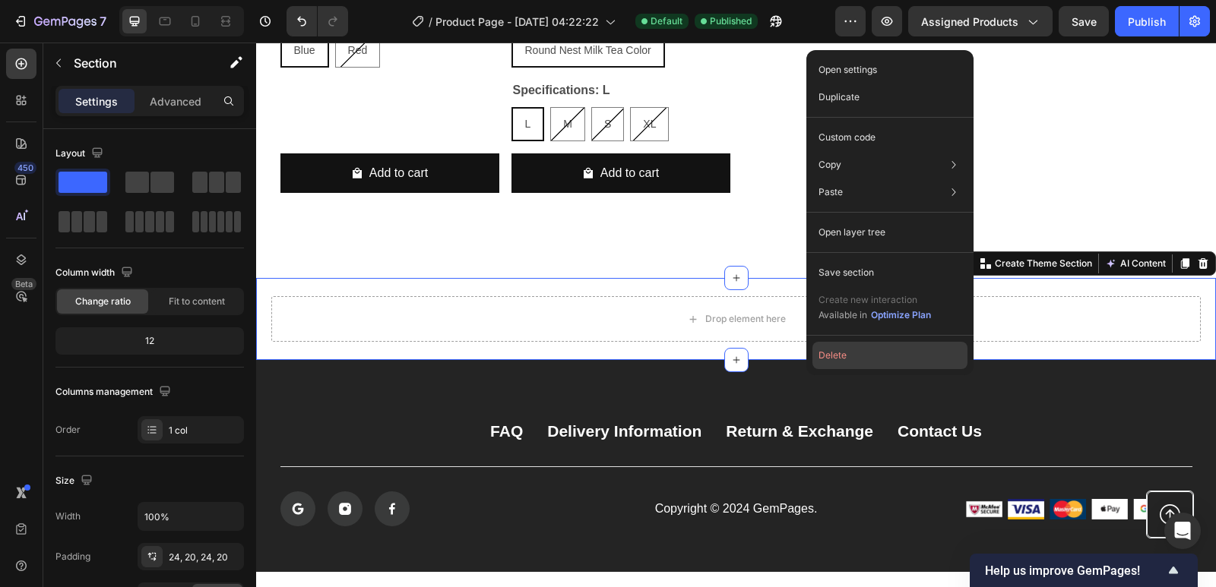
click at [866, 362] on button "Delete" at bounding box center [889, 355] width 155 height 27
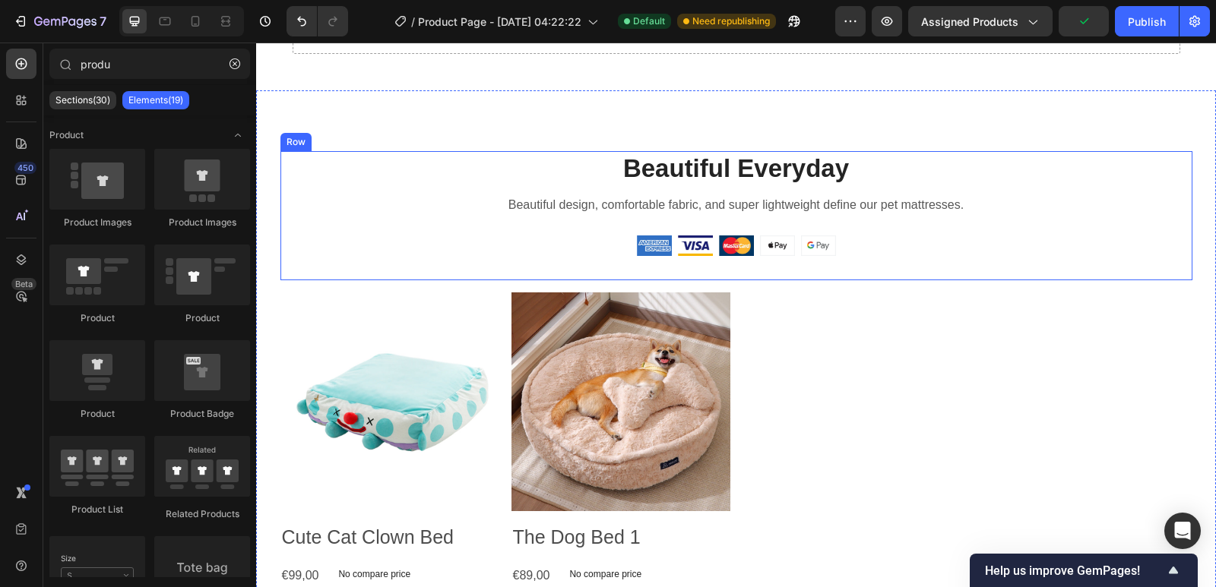
scroll to position [2079, 0]
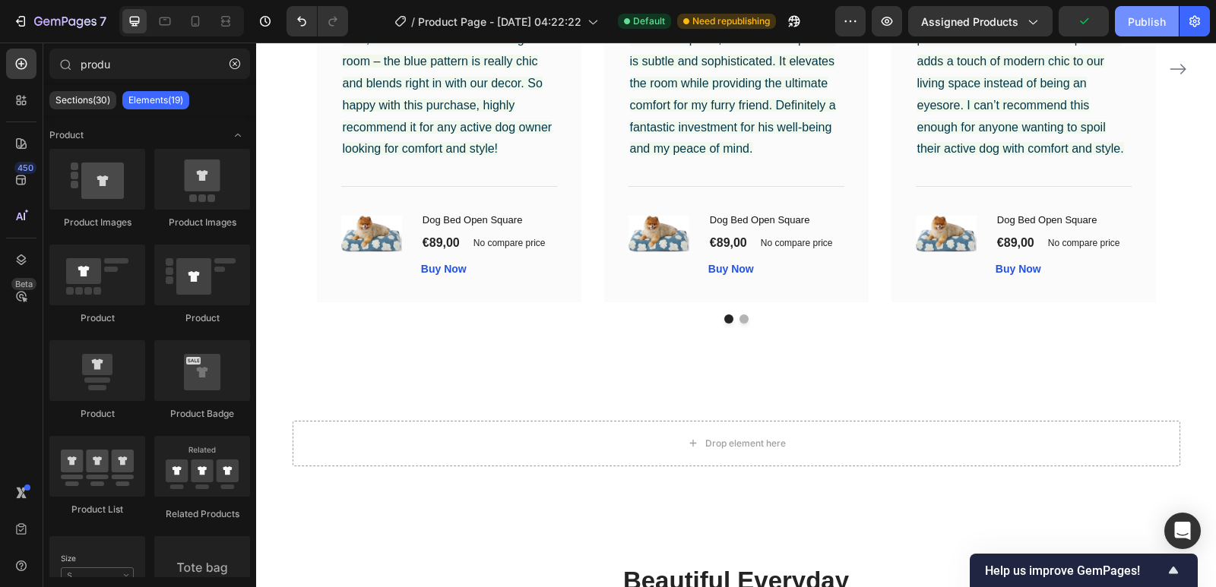
click at [1157, 27] on div "Publish" at bounding box center [1147, 22] width 38 height 16
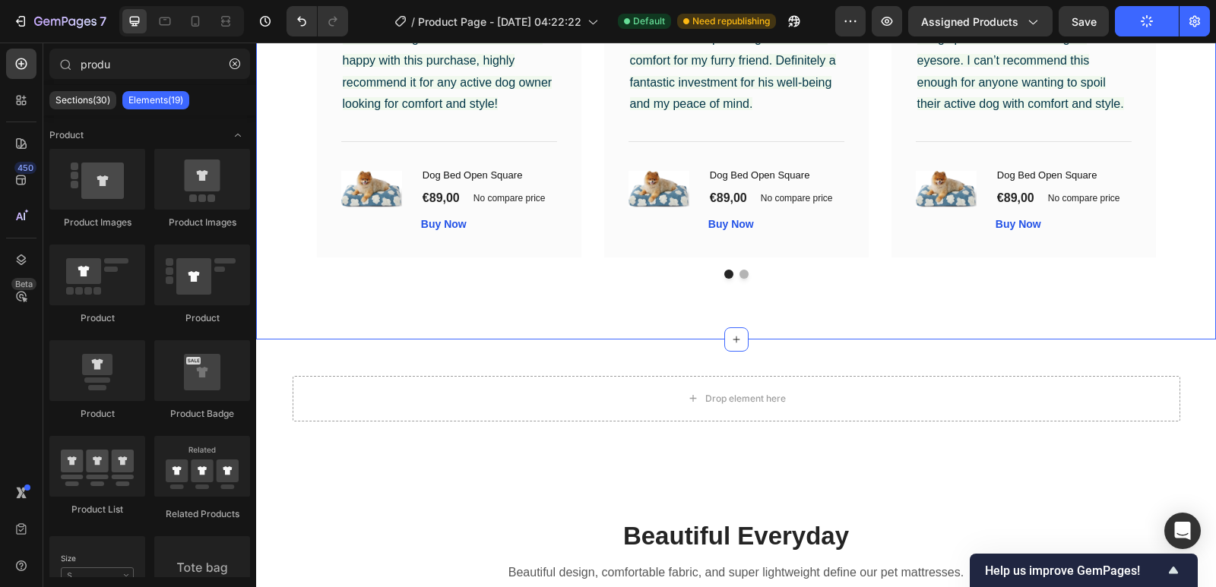
scroll to position [2155, 0]
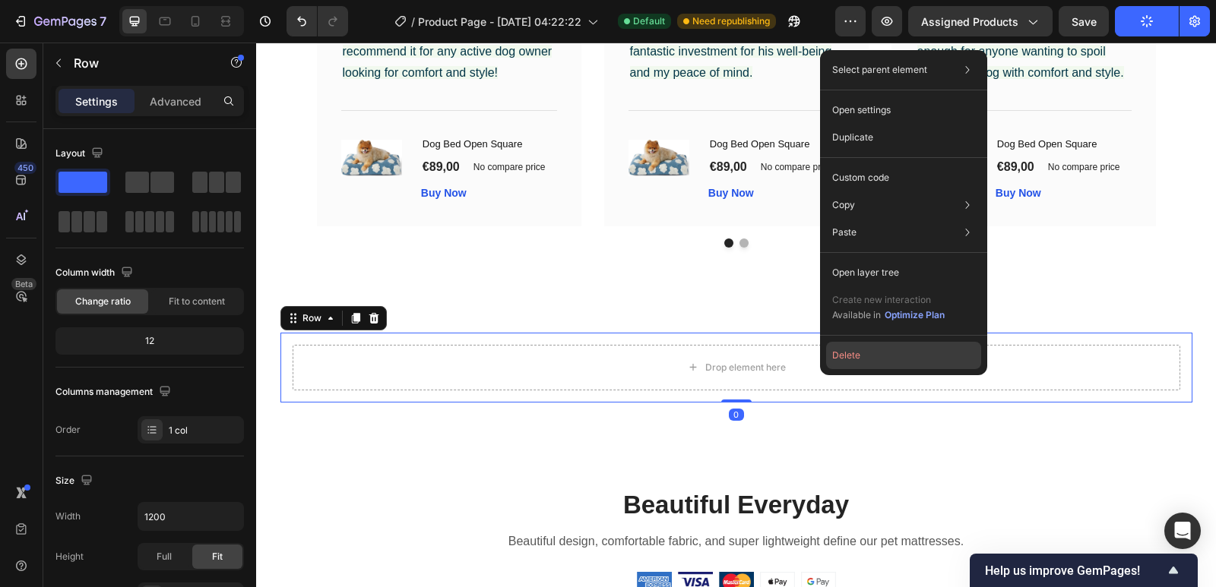
click at [849, 353] on button "Delete" at bounding box center [903, 355] width 155 height 27
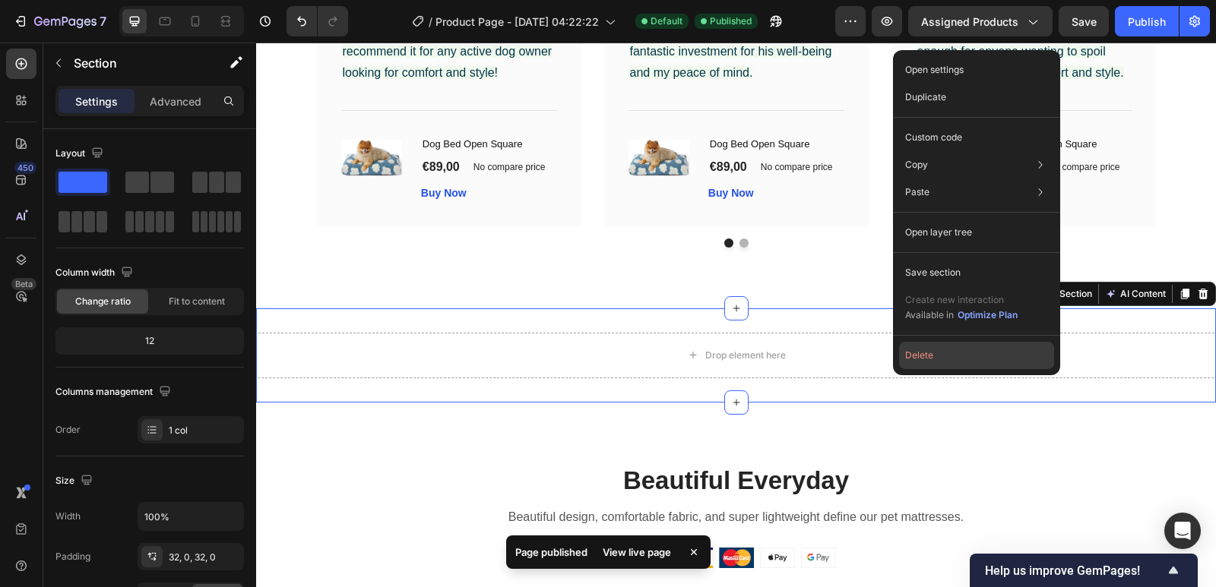
click at [926, 361] on button "Delete" at bounding box center [976, 355] width 155 height 27
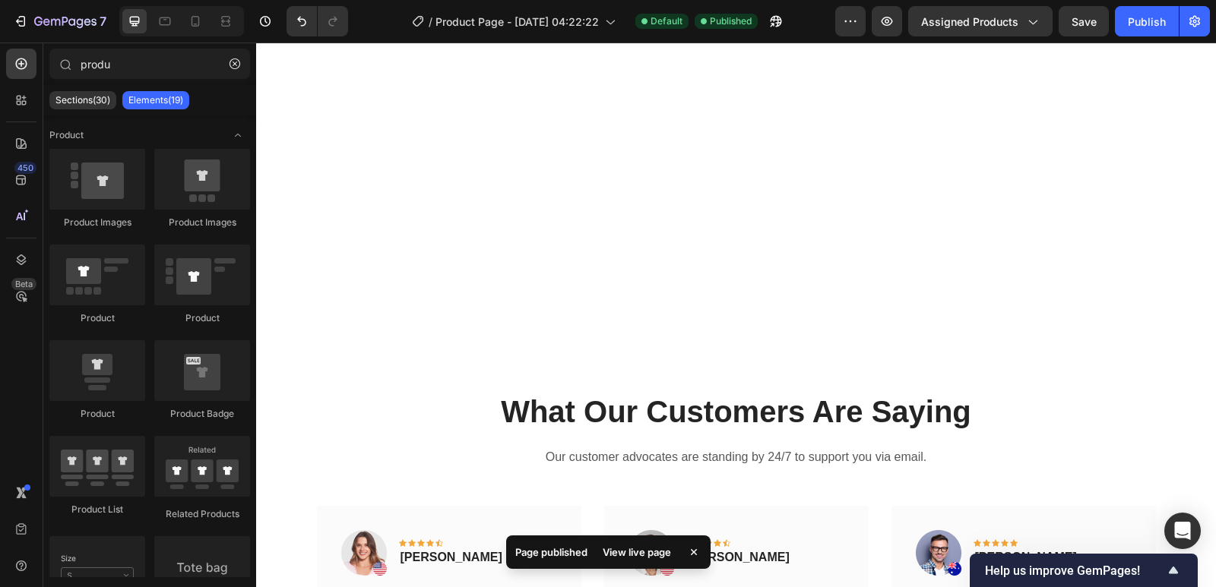
scroll to position [1319, 0]
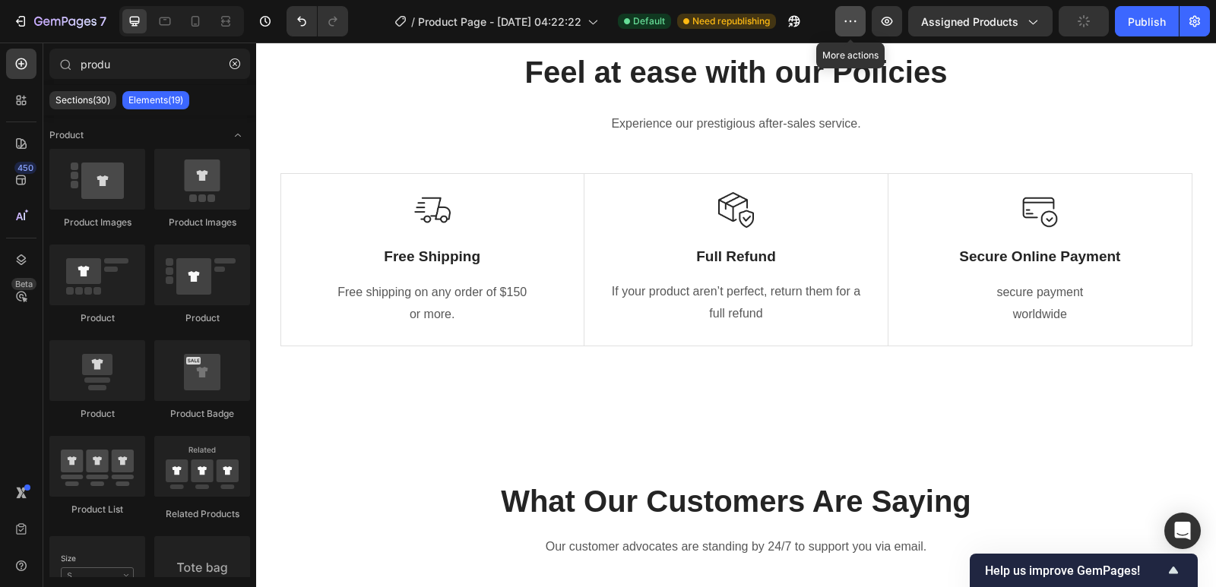
click at [850, 14] on icon "button" at bounding box center [850, 21] width 15 height 15
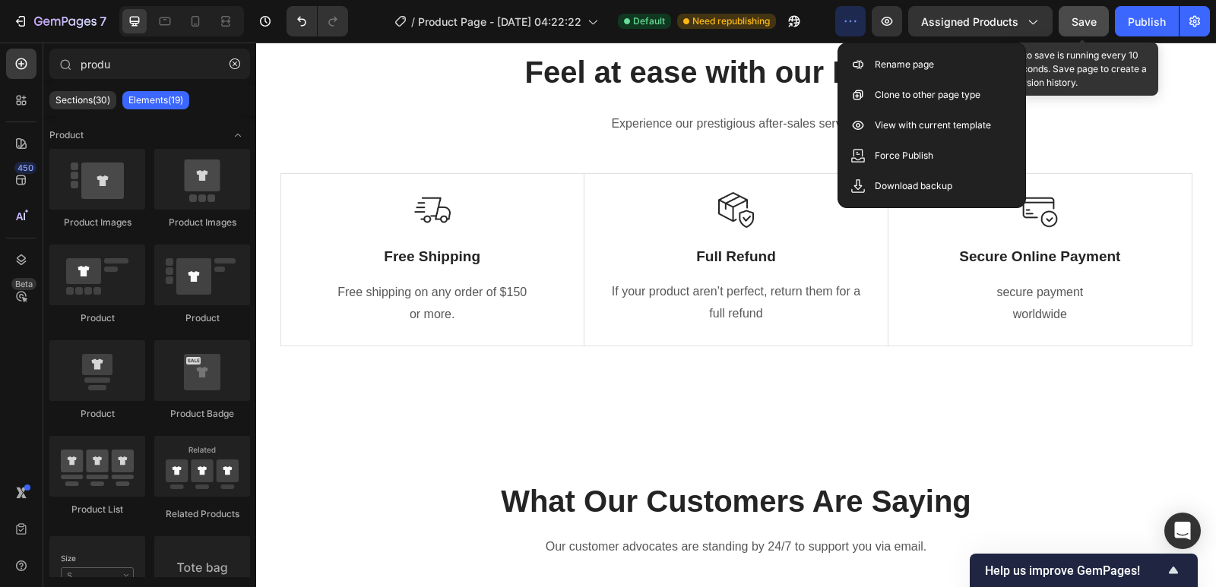
click at [1089, 18] on span "Save" at bounding box center [1083, 21] width 25 height 13
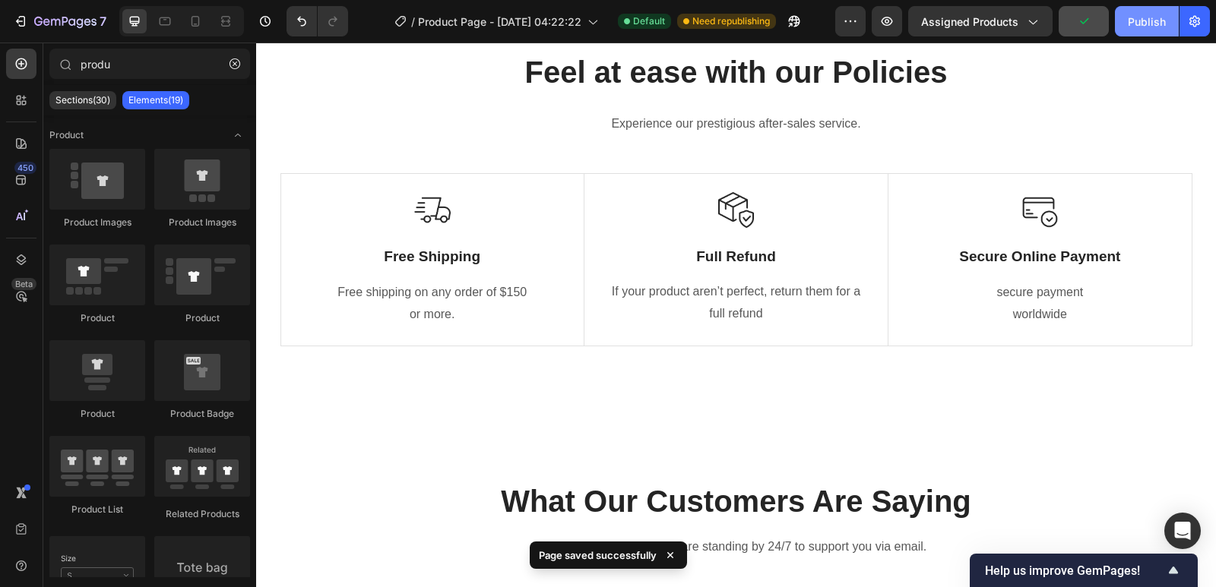
click at [1151, 19] on div "Publish" at bounding box center [1147, 22] width 38 height 16
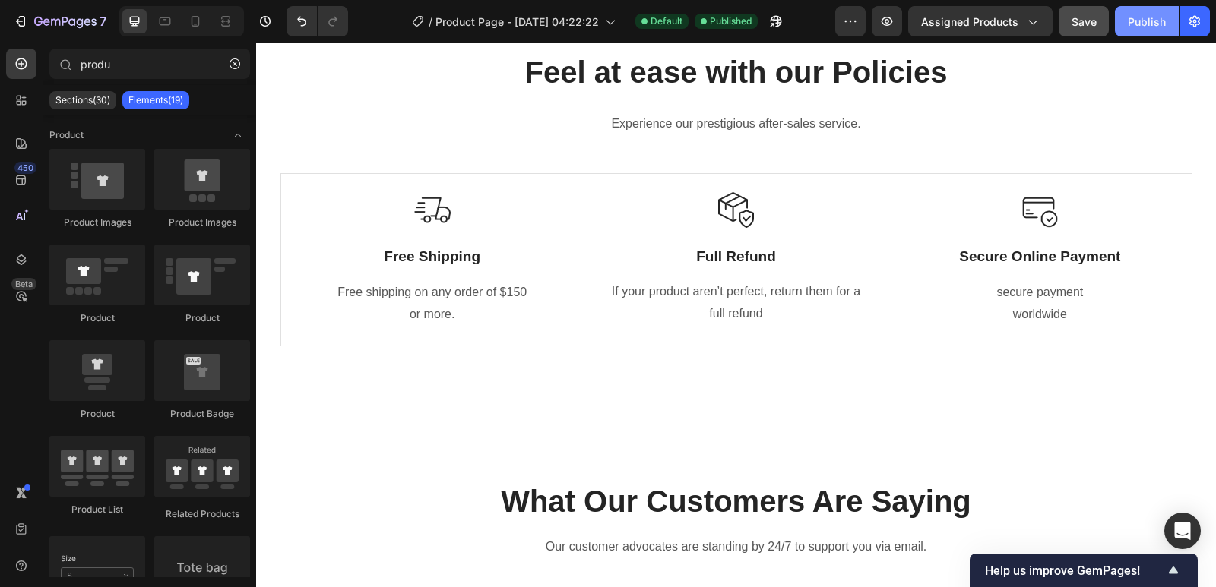
click at [1140, 19] on div "Publish" at bounding box center [1147, 22] width 38 height 16
click at [653, 554] on icon at bounding box center [650, 555] width 15 height 15
